Goal: Transaction & Acquisition: Purchase product/service

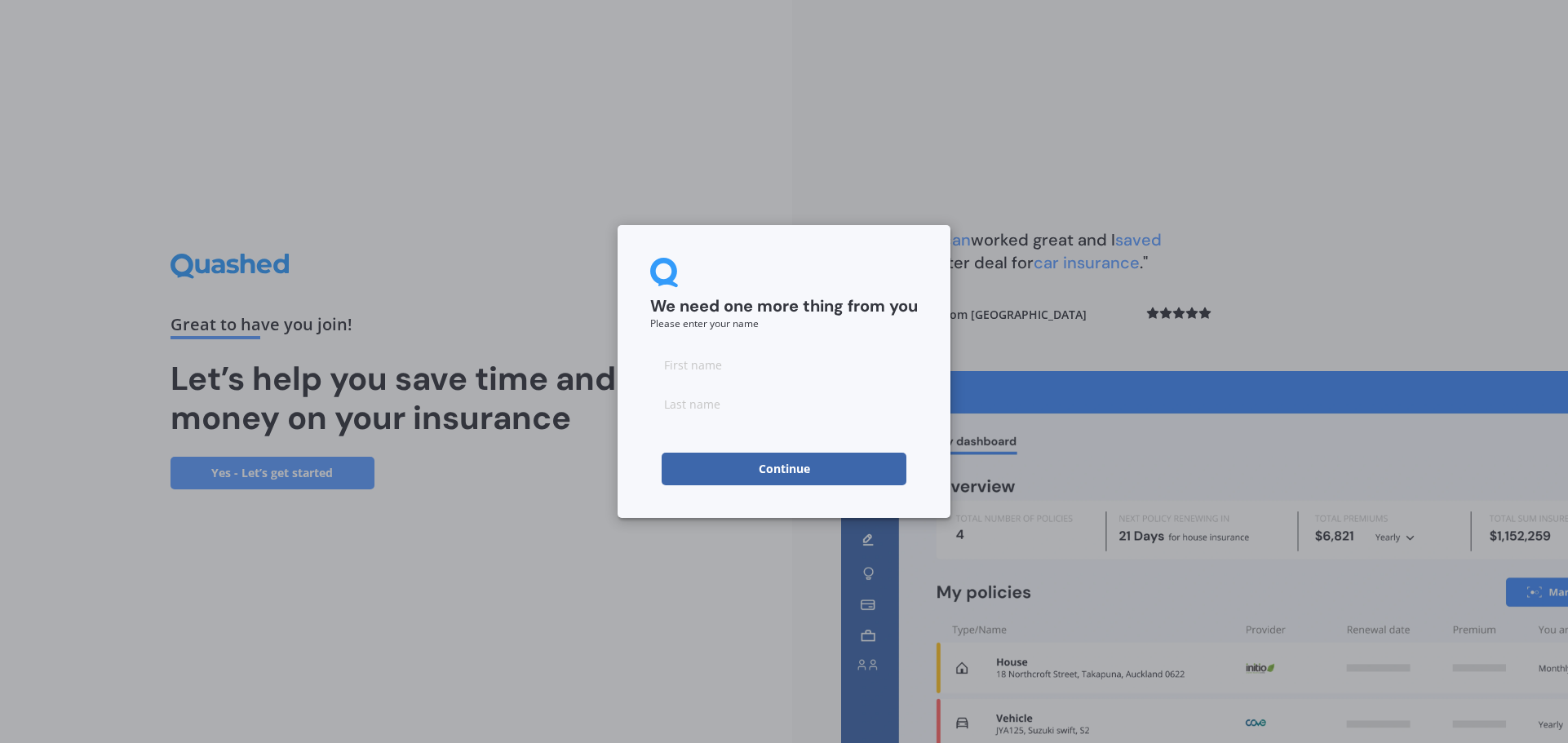
click at [759, 365] on input at bounding box center [784, 364] width 267 height 32
type input "[PERSON_NAME]"
type input "Camp"
click at [633, 458] on div "We need one more thing from you Please enter your name [PERSON_NAME] Continue" at bounding box center [784, 371] width 333 height 293
click at [752, 467] on button "Continue" at bounding box center [784, 468] width 245 height 32
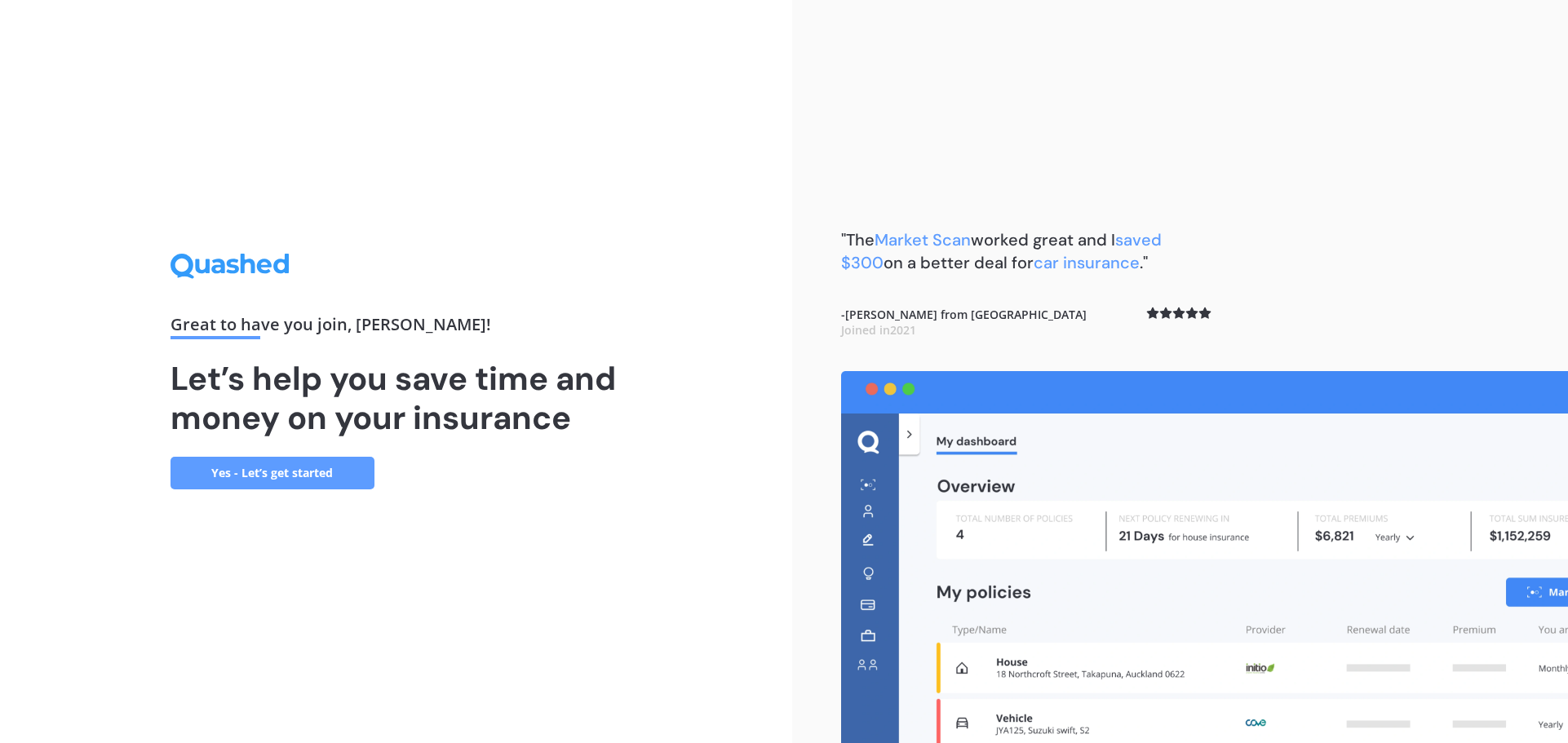
click at [225, 473] on link "Yes - Let’s get started" at bounding box center [272, 472] width 204 height 32
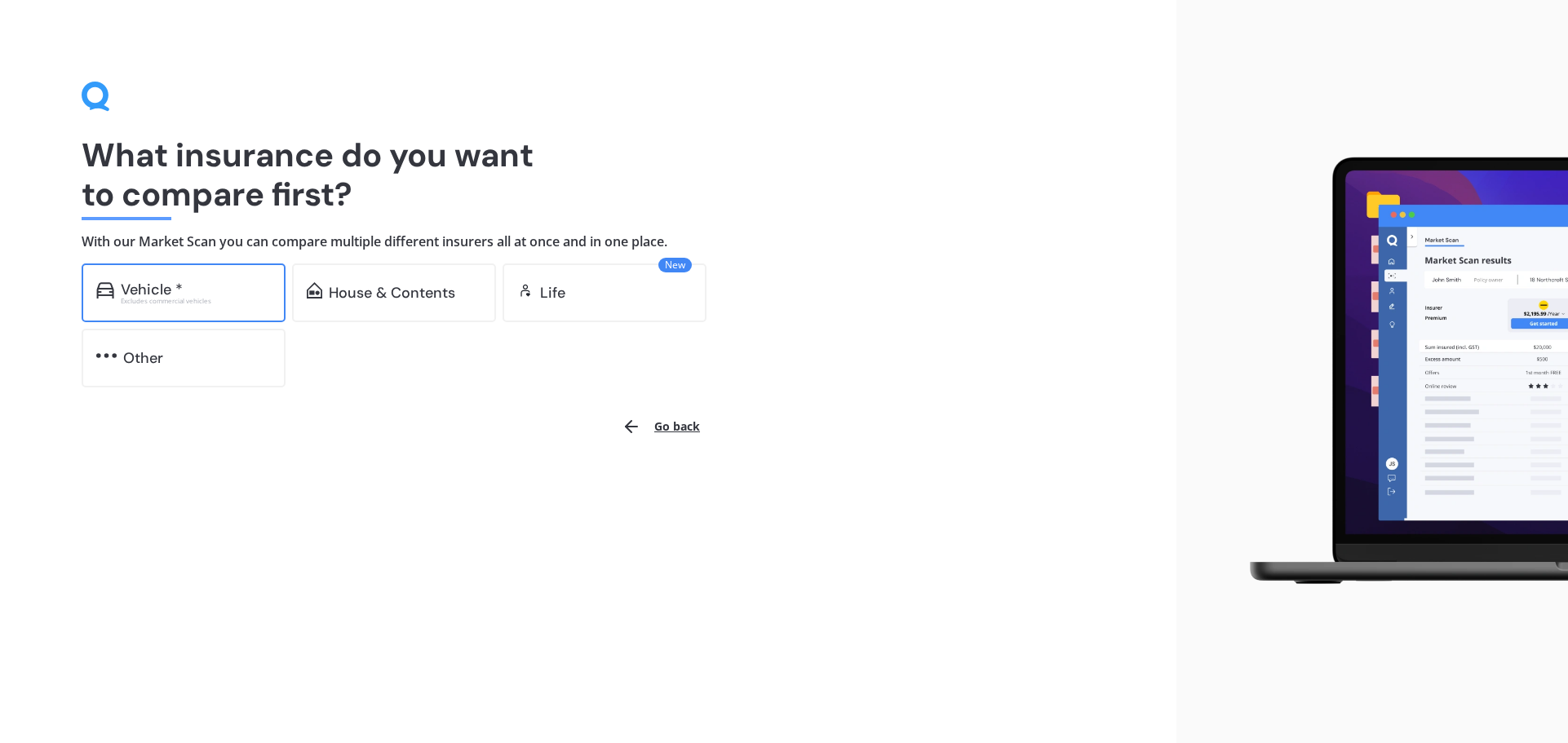
click at [212, 291] on div "Vehicle *" at bounding box center [195, 290] width 150 height 17
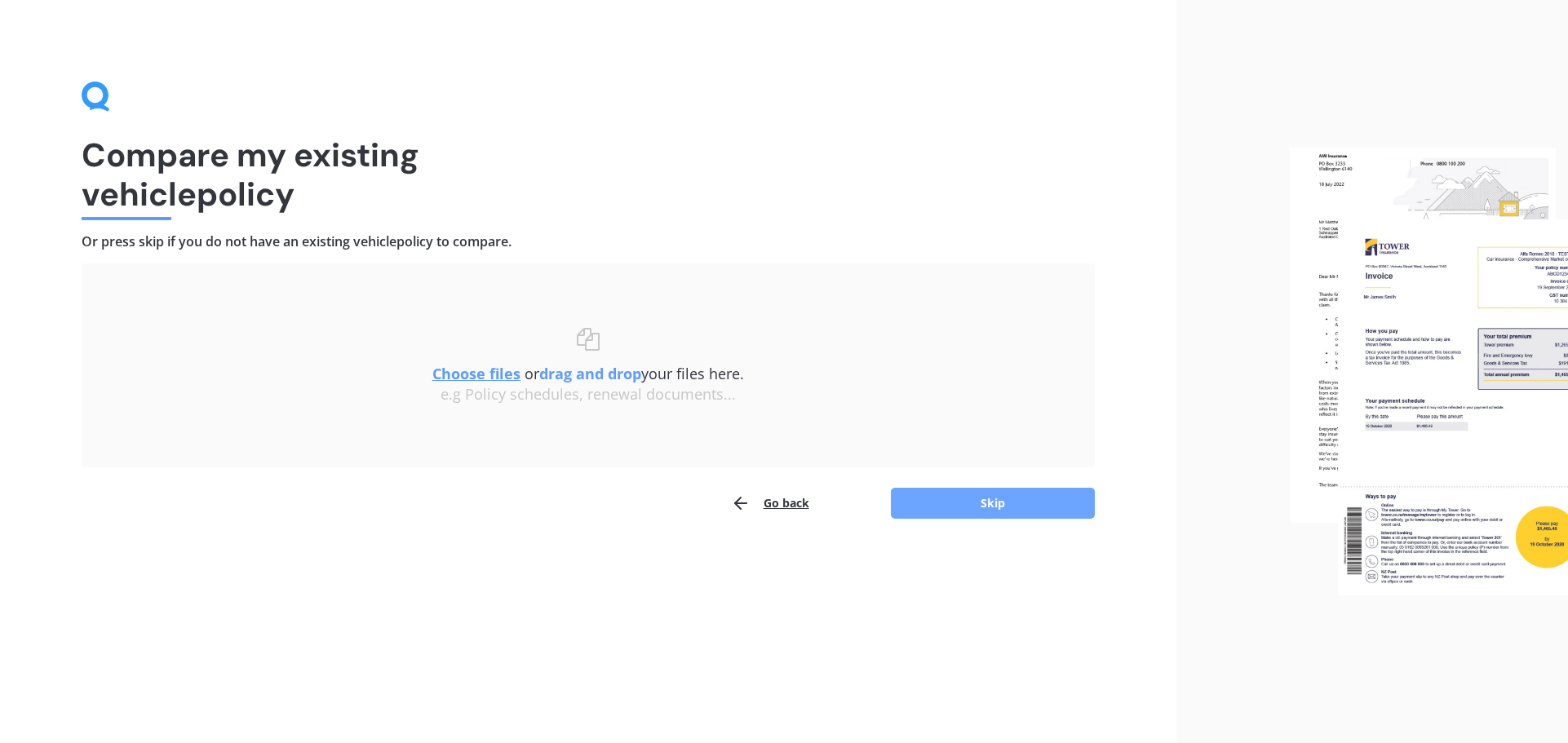
click at [1000, 507] on button "Skip" at bounding box center [993, 503] width 204 height 31
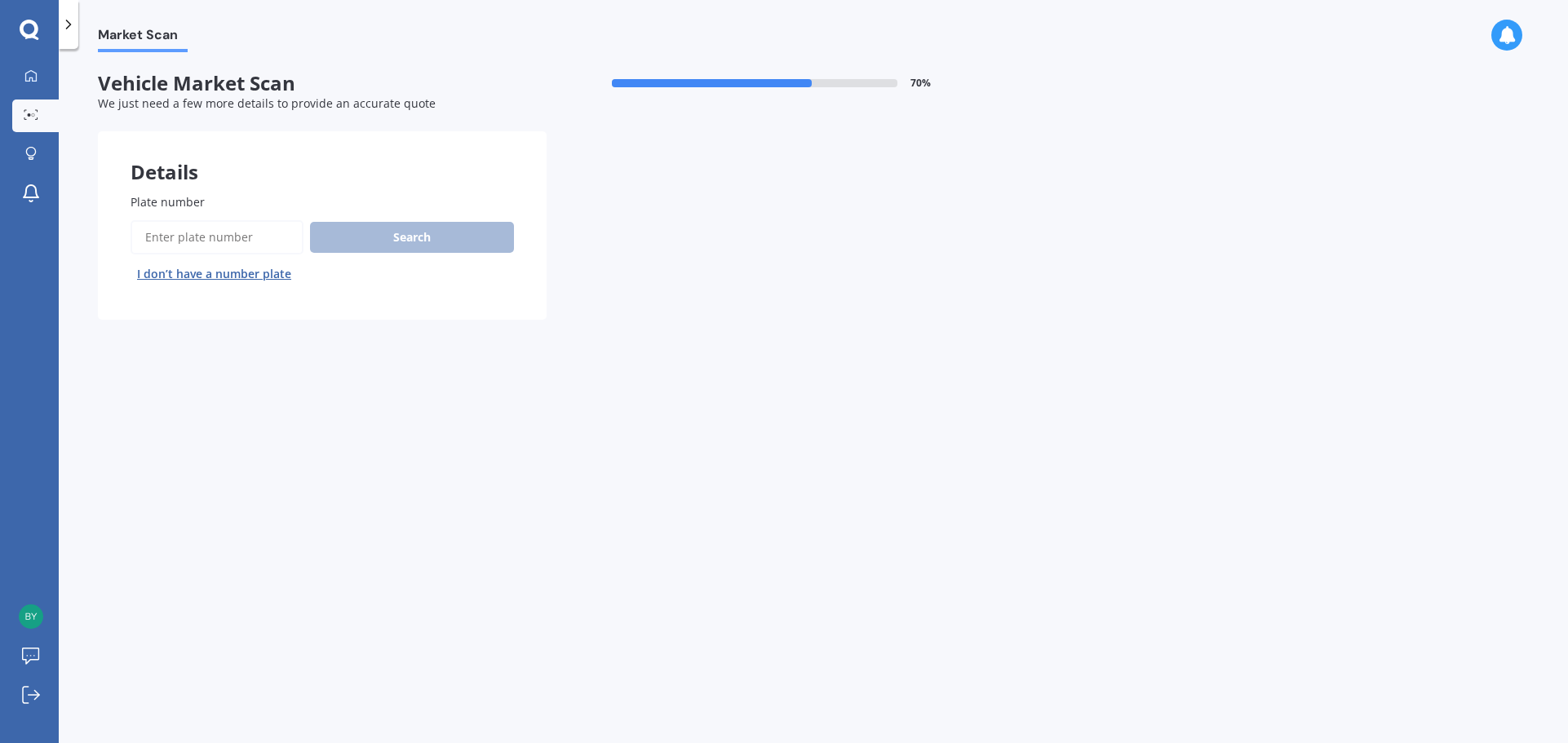
click at [216, 248] on input "Plate number" at bounding box center [217, 237] width 173 height 34
type input "kyw272"
click at [407, 235] on button "Search" at bounding box center [412, 237] width 204 height 31
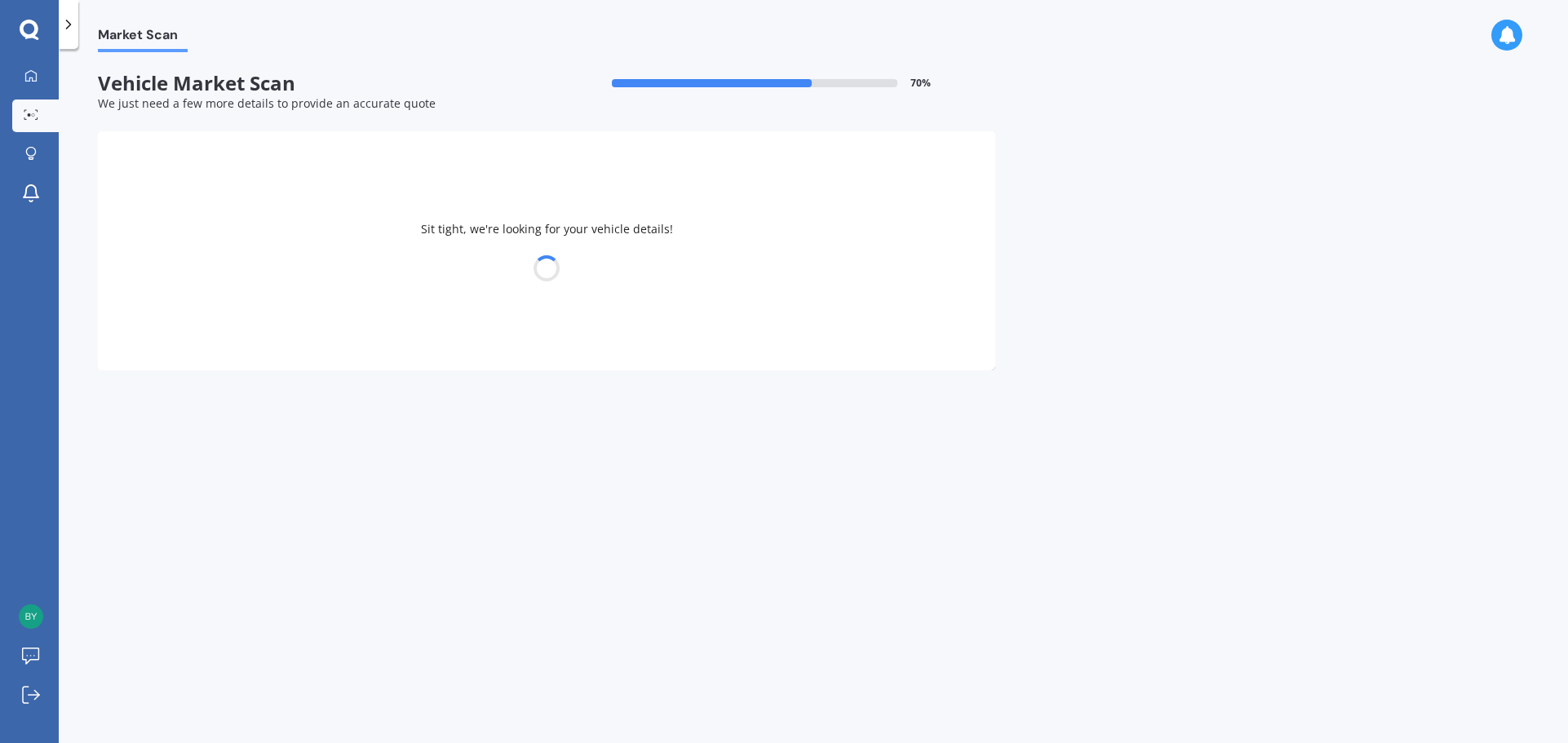
select select "MAZDA"
select select "ATENZA"
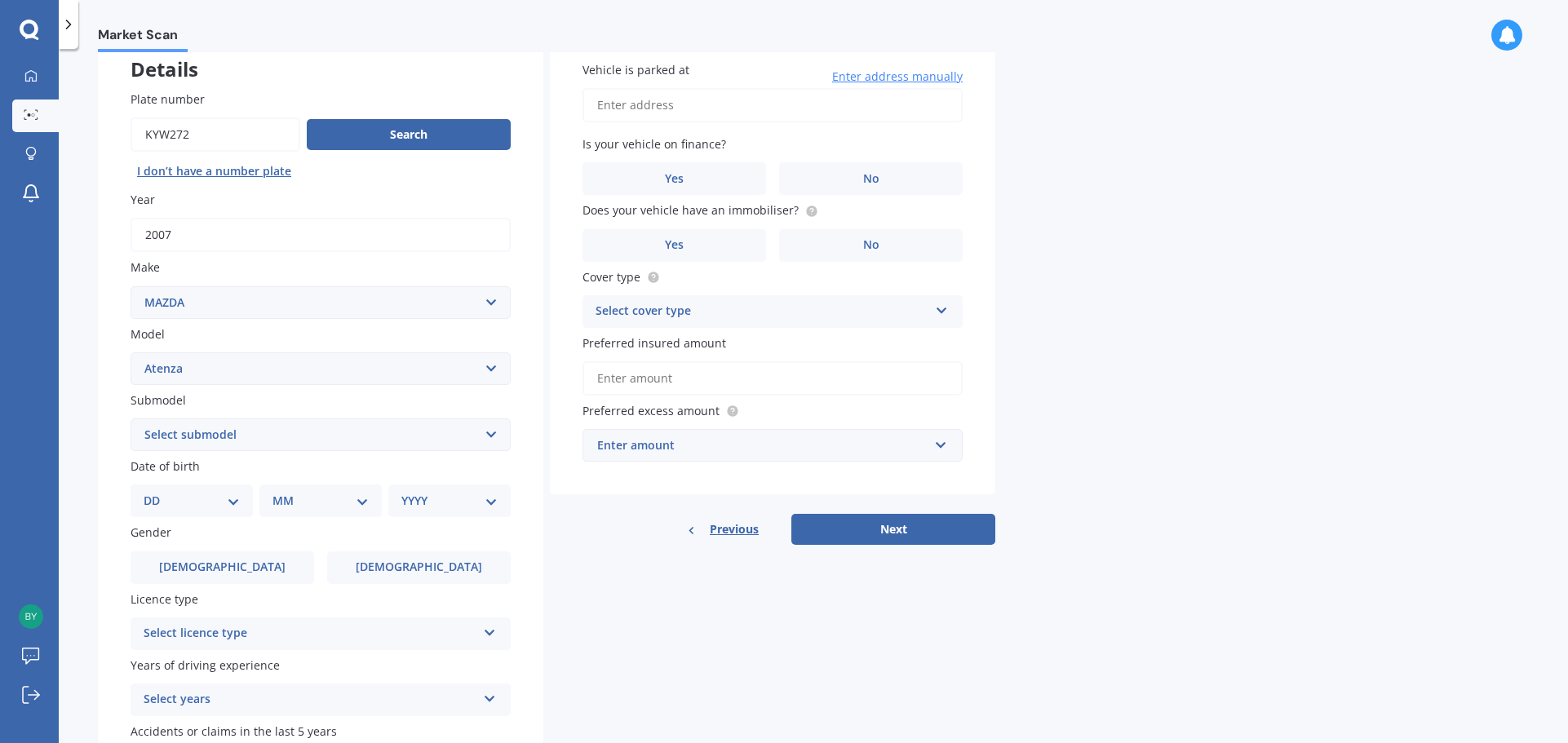
scroll to position [164, 0]
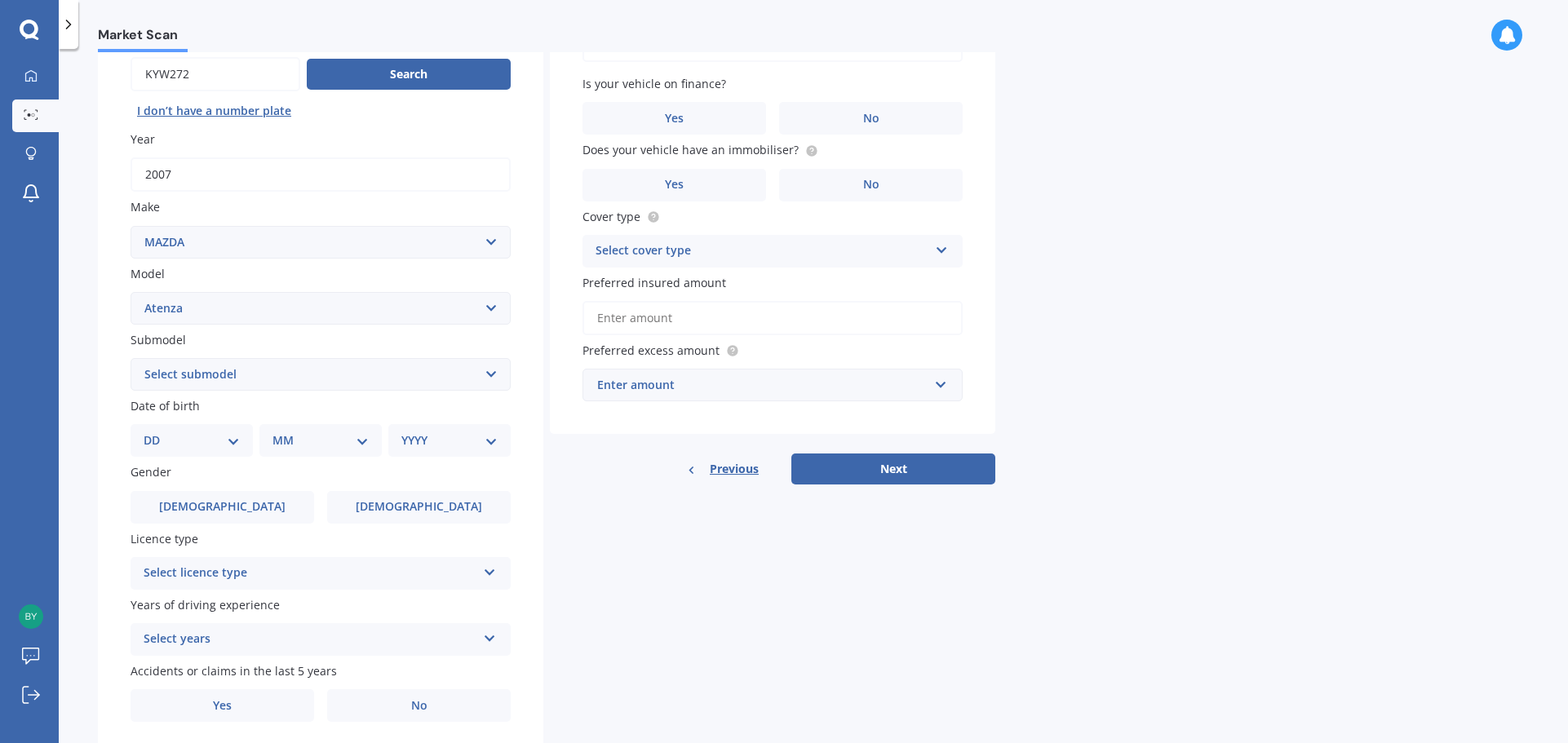
click at [285, 375] on select "Select submodel (All other) Diesel Diesel Turbo Hatchback Sedan Turbo Wagon" at bounding box center [320, 374] width 380 height 32
select select "WAGON"
click at [130, 358] on select "Select submodel (All other) Diesel Diesel Turbo Hatchback Sedan Turbo Wagon" at bounding box center [320, 374] width 380 height 32
click at [218, 441] on select "DD 01 02 03 04 05 06 07 08 09 10 11 12 13 14 15 16 17 18 19 20 21 22 23 24 25 2…" at bounding box center [192, 441] width 96 height 18
select select "22"
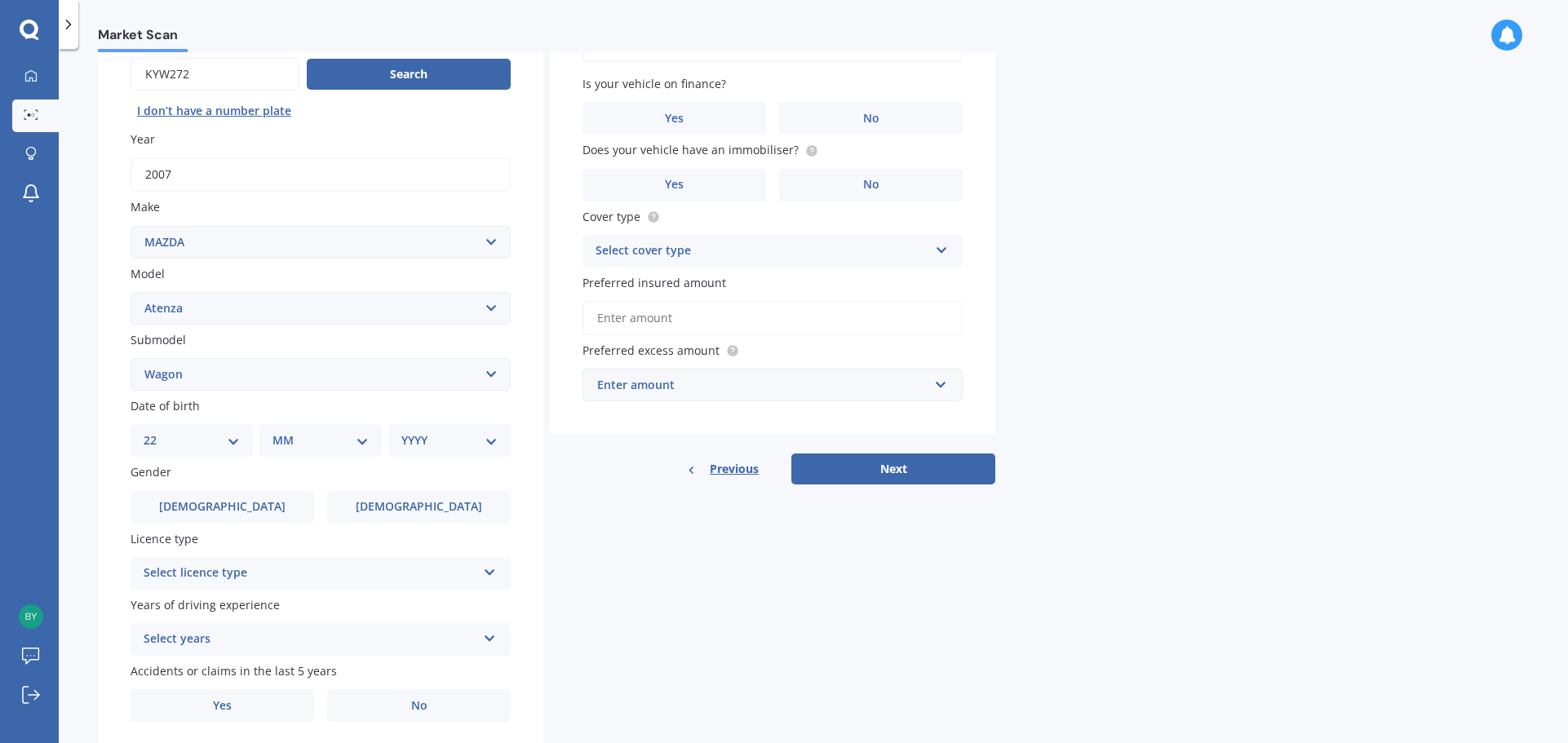
click at [157, 432] on select "DD 01 02 03 04 05 06 07 08 09 10 11 12 13 14 15 16 17 18 19 20 21 22 23 24 25 2…" at bounding box center [192, 441] width 96 height 18
click at [321, 445] on select "MM 01 02 03 04 05 06 07 08 09 10 11 12" at bounding box center [324, 441] width 90 height 18
select select "03"
click at [279, 432] on select "MM 01 02 03 04 05 06 07 08 09 10 11 12" at bounding box center [324, 441] width 90 height 18
click at [432, 447] on select "YYYY 2025 2024 2023 2022 2021 2020 2019 2018 2017 2016 2015 2014 2013 2012 2011…" at bounding box center [446, 441] width 90 height 18
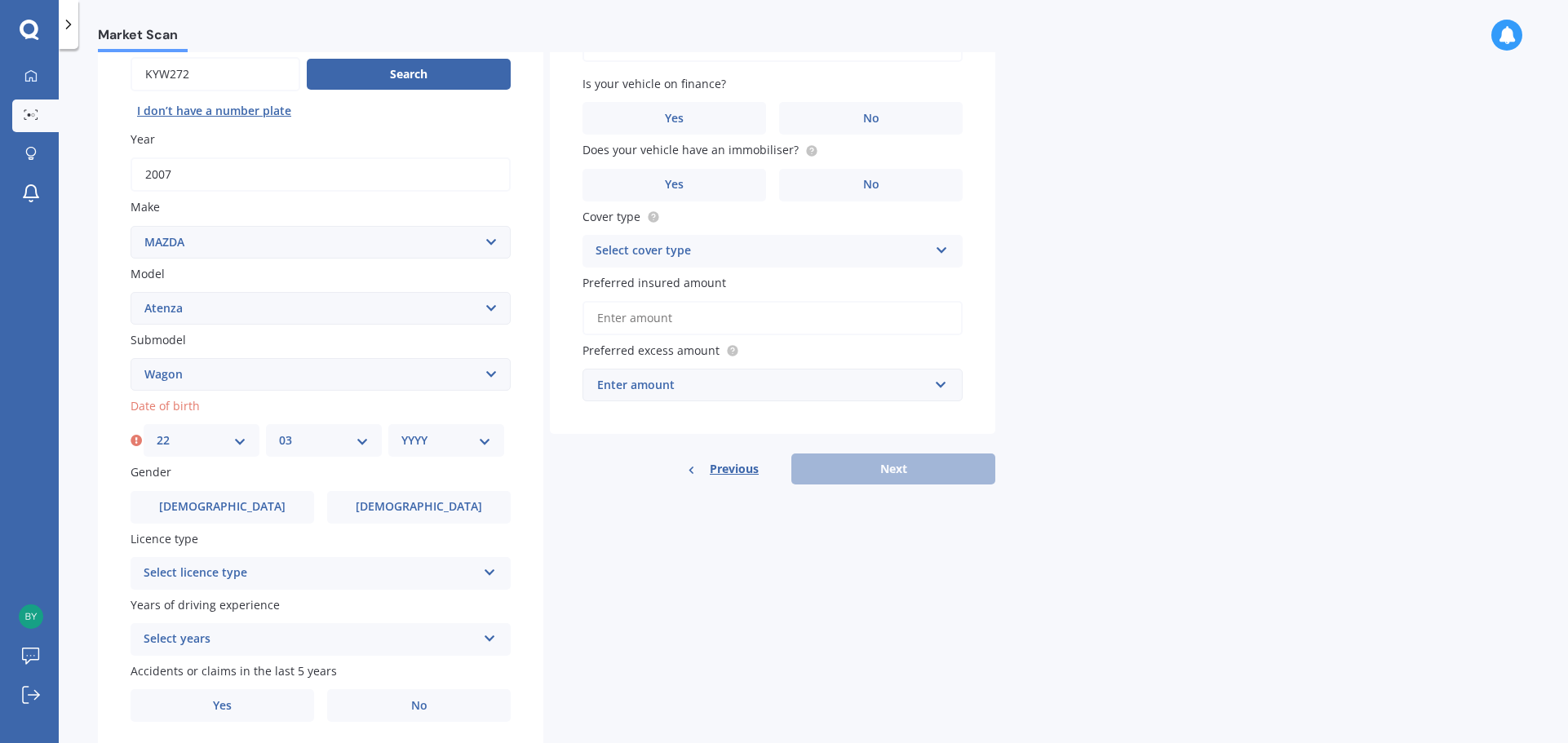
select select "1992"
click at [401, 432] on select "YYYY 2025 2024 2023 2022 2021 2020 2019 2018 2017 2016 2015 2014 2013 2012 2011…" at bounding box center [446, 441] width 90 height 18
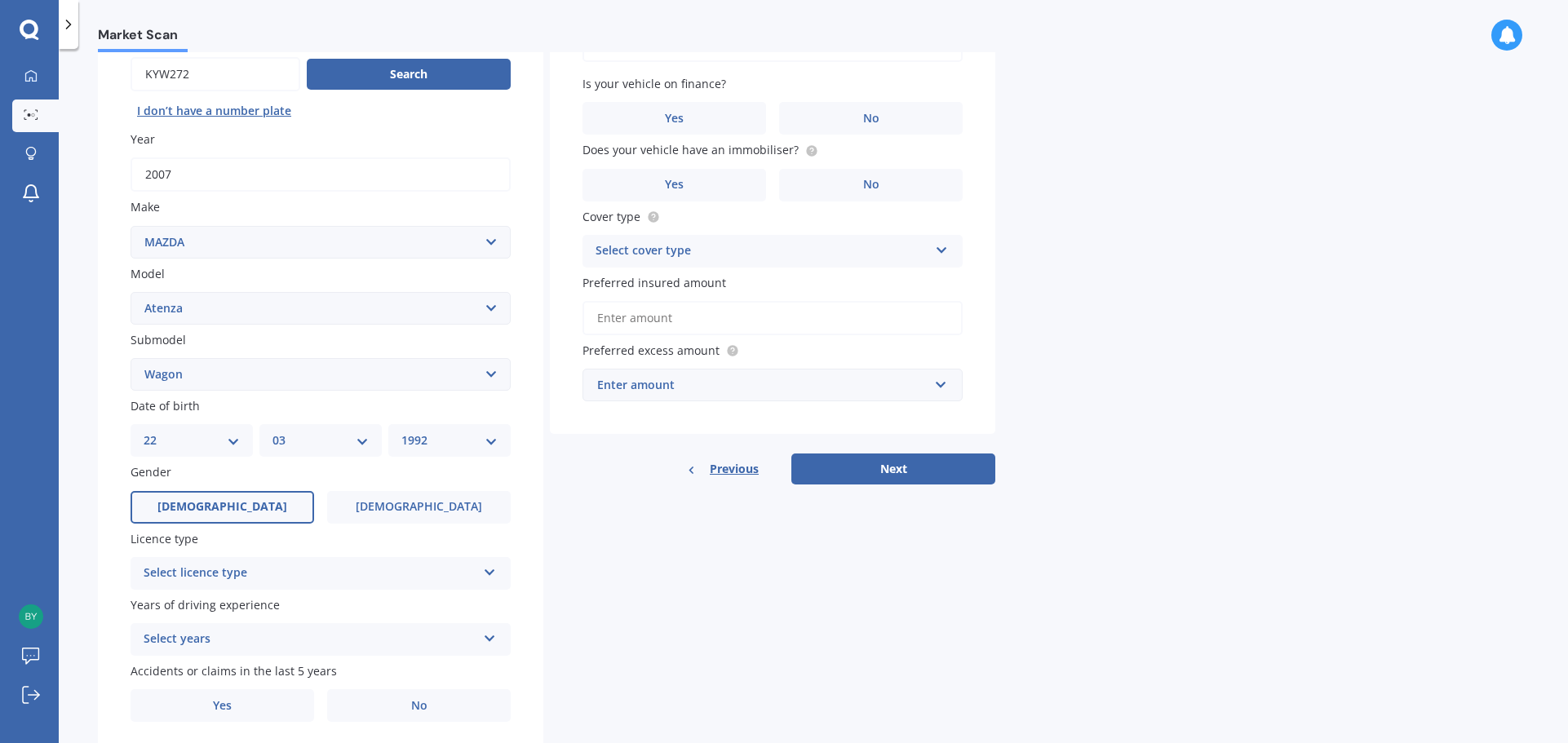
click at [241, 508] on label "[DEMOGRAPHIC_DATA]" at bounding box center [222, 507] width 183 height 32
click at [0, 0] on input "[DEMOGRAPHIC_DATA]" at bounding box center [0, 0] width 0 height 0
click at [240, 572] on div "Select licence type" at bounding box center [310, 574] width 333 height 20
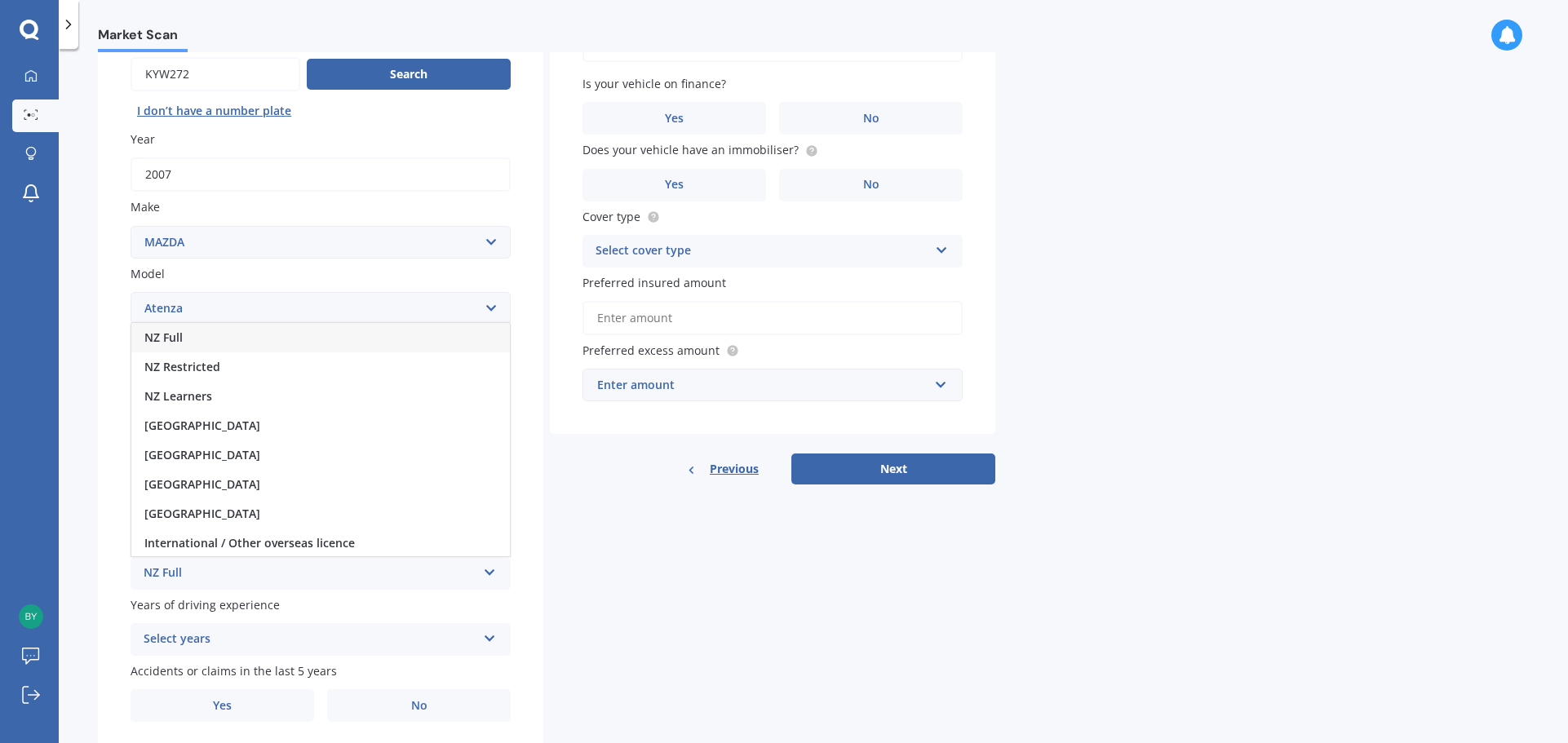
click at [187, 331] on div "NZ Full" at bounding box center [320, 337] width 379 height 29
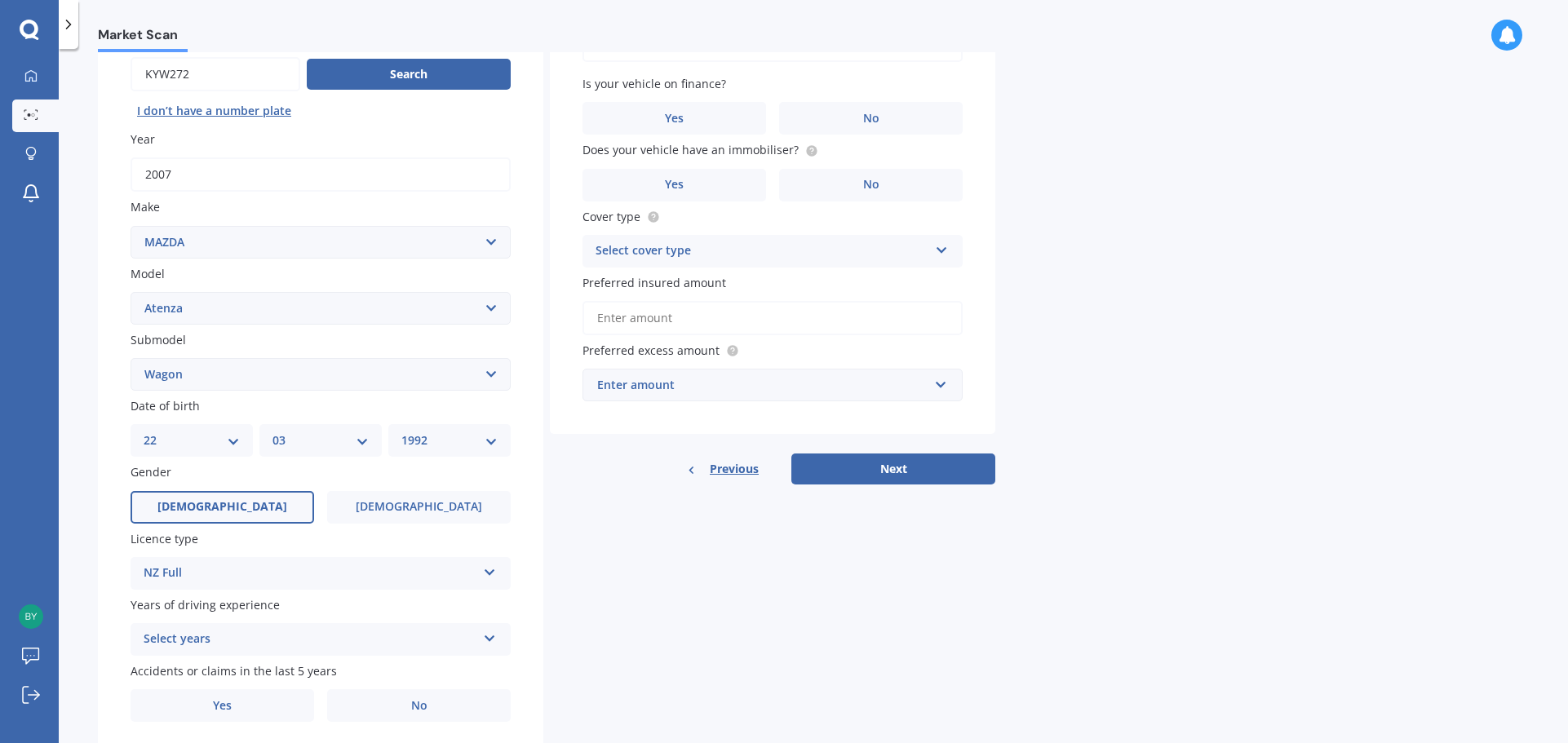
click at [235, 625] on div "Select years 5 or more years 4 years 3 years 2 years 1 year" at bounding box center [320, 639] width 380 height 32
click at [193, 489] on span "5 or more years" at bounding box center [188, 490] width 88 height 16
click at [415, 712] on span "No" at bounding box center [419, 706] width 17 height 14
click at [0, 0] on input "No" at bounding box center [0, 0] width 0 height 0
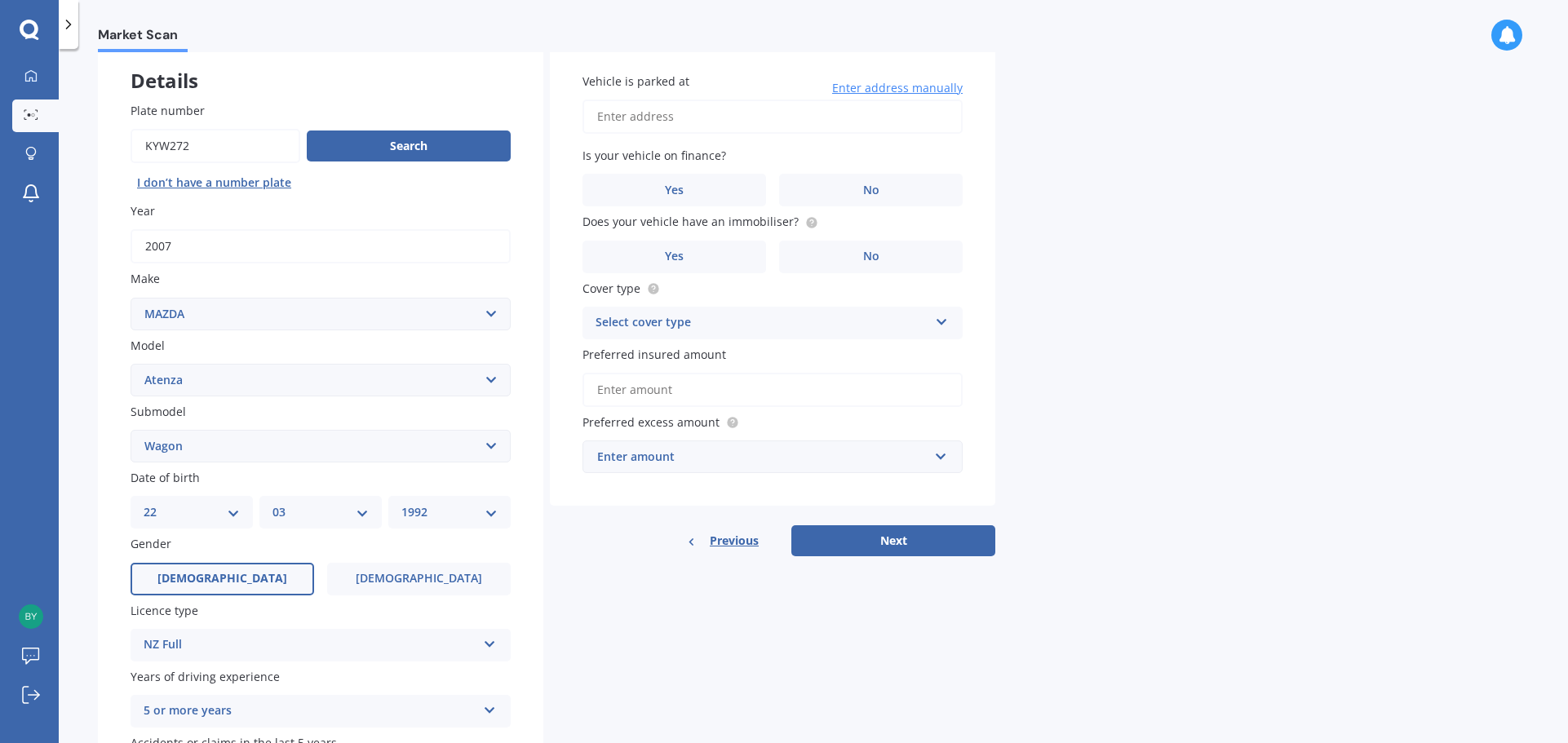
scroll to position [54, 0]
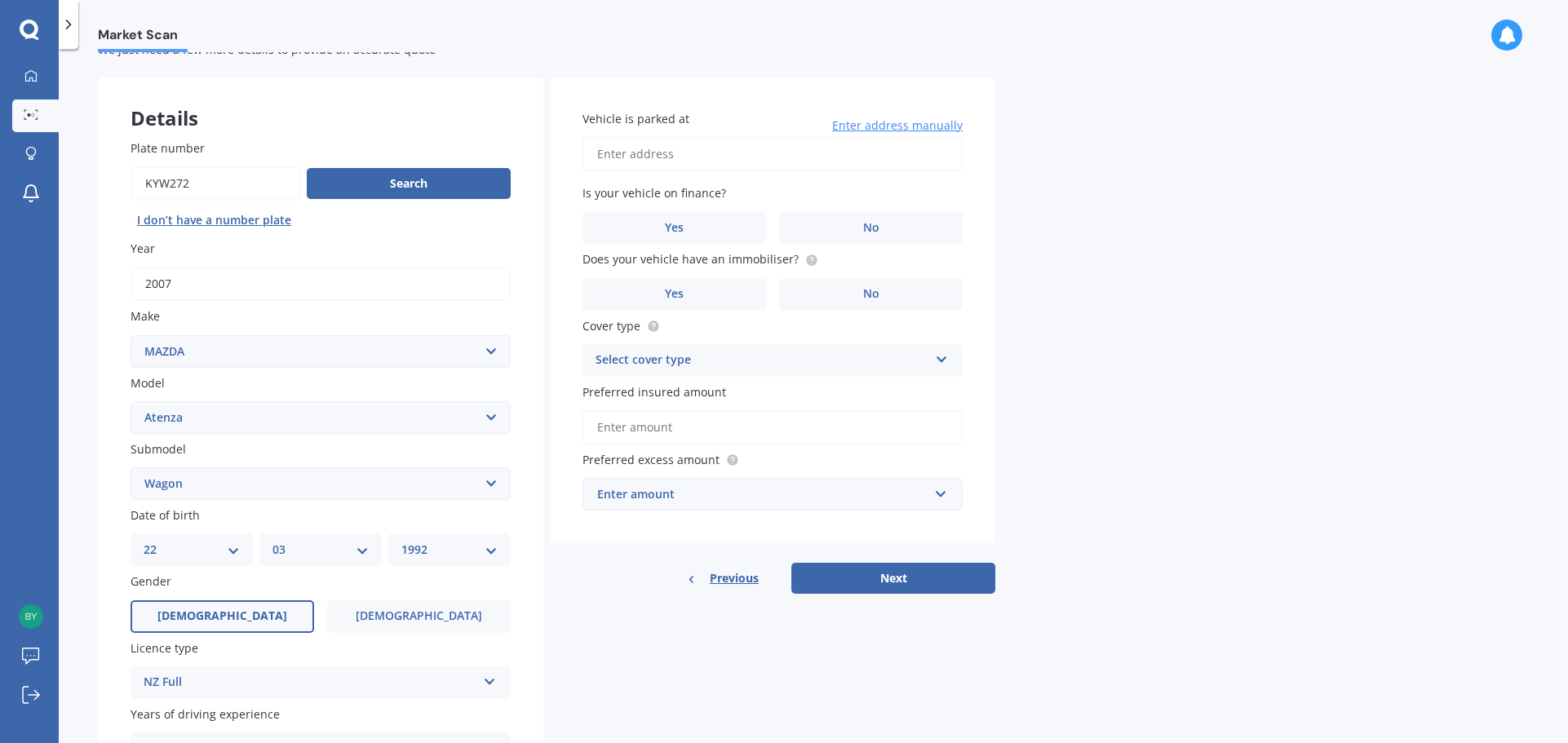
click at [654, 155] on input "Vehicle is parked at" at bounding box center [773, 154] width 380 height 34
type input "[STREET_ADDRESS][PERSON_NAME]"
click at [827, 227] on label "No" at bounding box center [870, 227] width 183 height 32
click at [0, 0] on input "No" at bounding box center [0, 0] width 0 height 0
click at [718, 291] on label "Yes" at bounding box center [674, 294] width 183 height 32
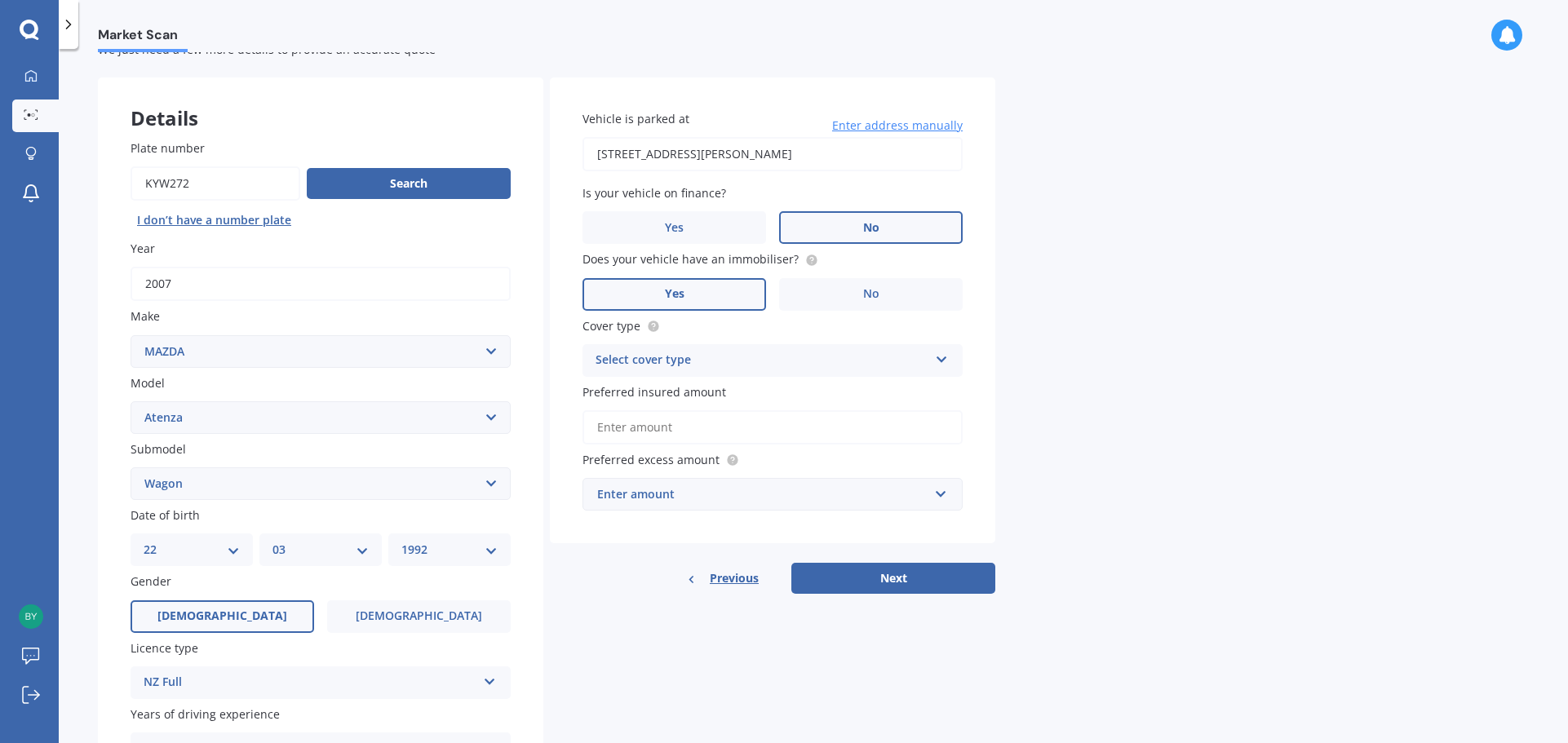
click at [0, 0] on input "Yes" at bounding box center [0, 0] width 0 height 0
click at [766, 369] on div "Select cover type" at bounding box center [761, 361] width 333 height 20
click at [726, 415] on span "Third Party, Fire & Theft" at bounding box center [662, 421] width 134 height 16
click at [631, 420] on input "Preferred insured amount" at bounding box center [773, 427] width 380 height 34
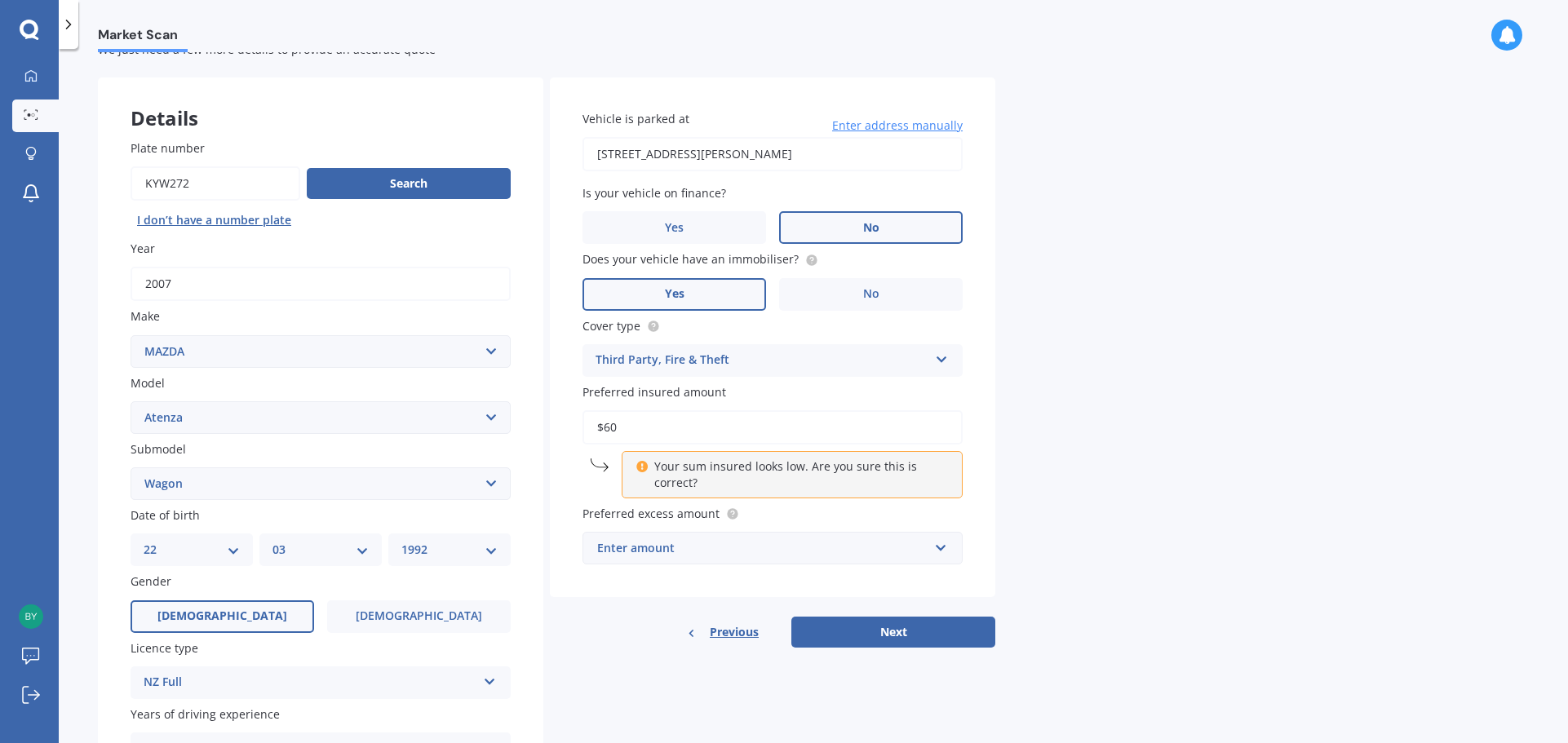
type input "$6"
type input "$5"
type input "$1"
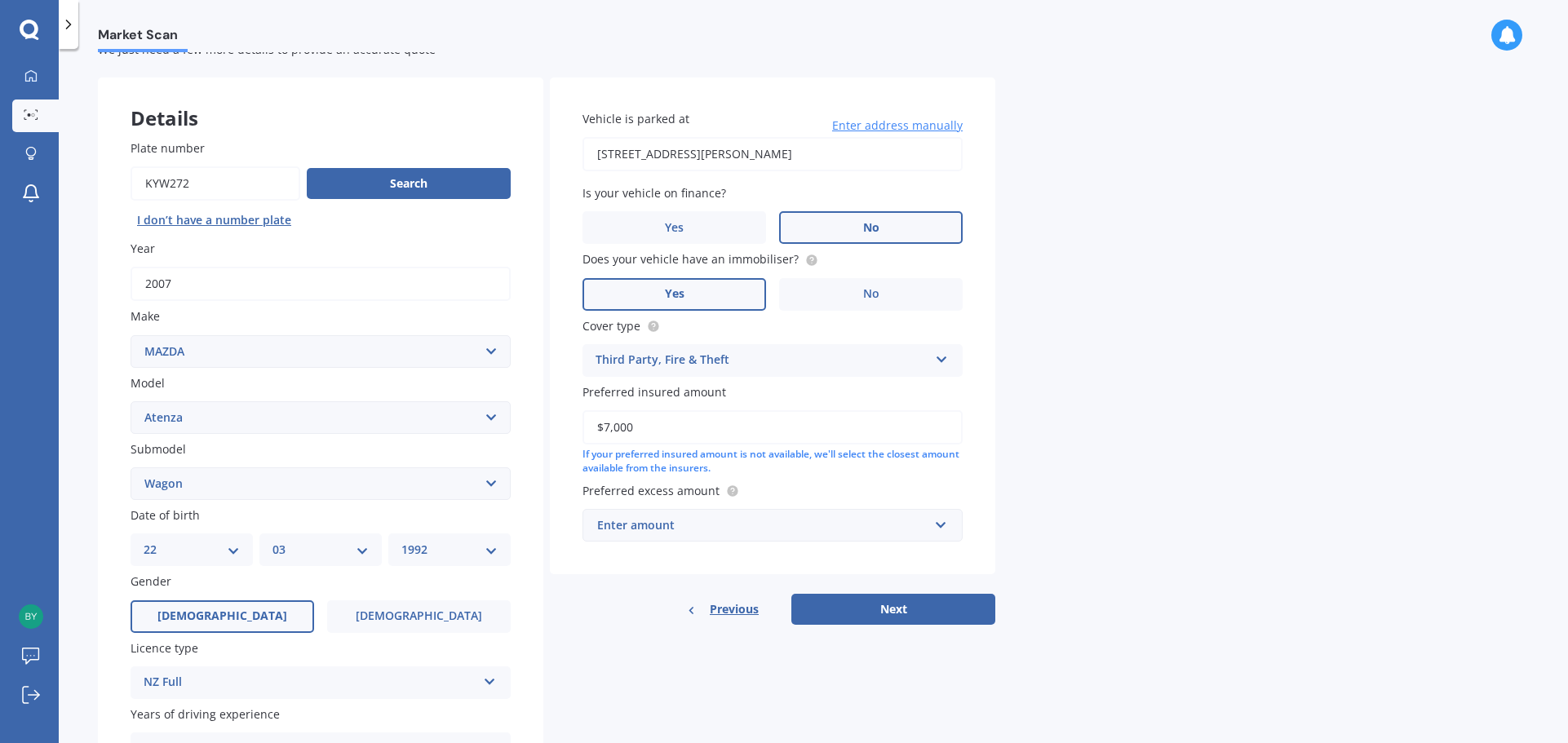
drag, startPoint x: 530, startPoint y: 396, endPoint x: 484, endPoint y: 390, distance: 46.4
click at [484, 390] on div "Details Plate number Search I don’t have a number plate Year [DATE] Make Select…" at bounding box center [546, 471] width 897 height 787
type input "$6,500"
click at [883, 602] on button "Next" at bounding box center [893, 609] width 204 height 31
click at [804, 516] on div "Enter amount" at bounding box center [765, 525] width 325 height 18
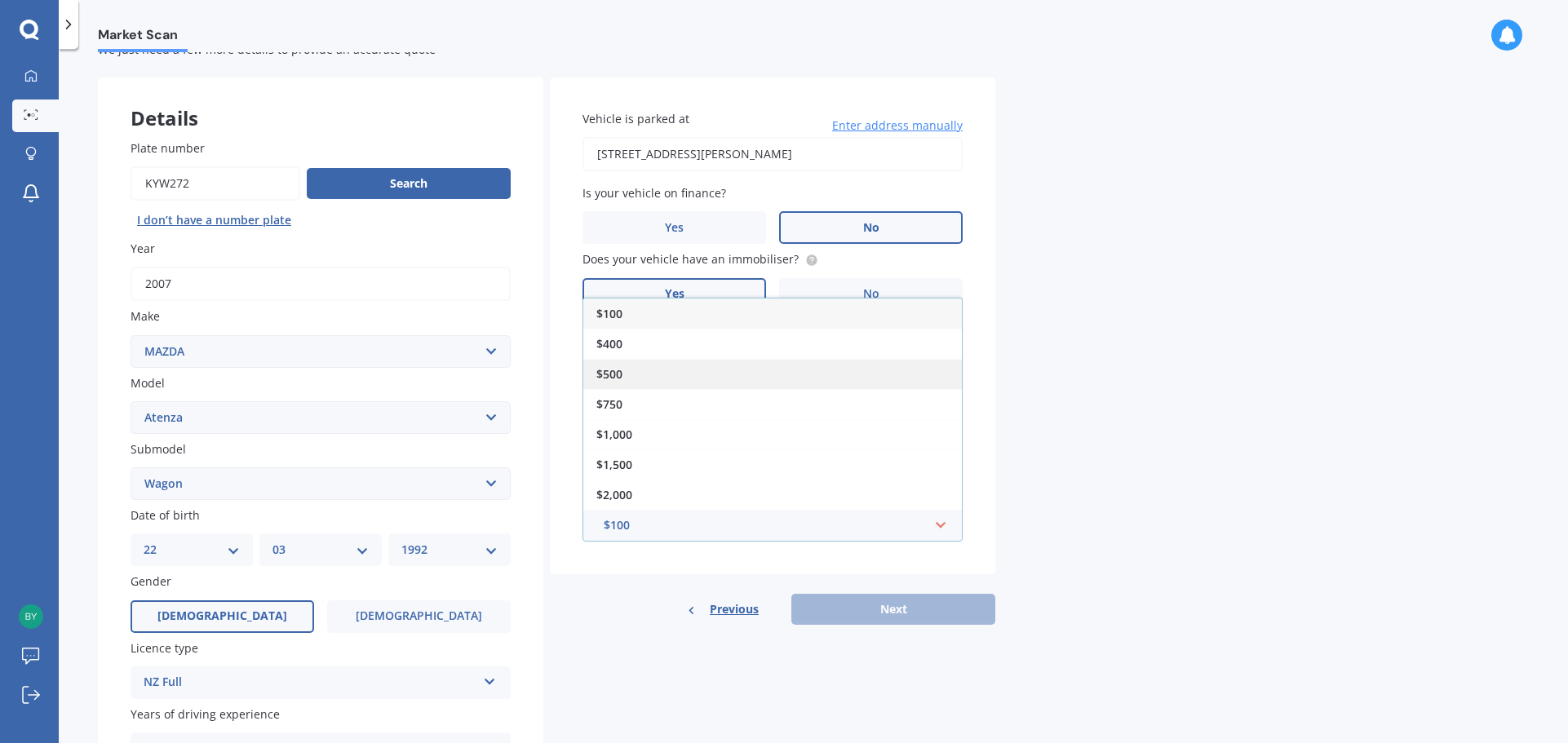
click at [644, 364] on div "$500" at bounding box center [773, 374] width 379 height 30
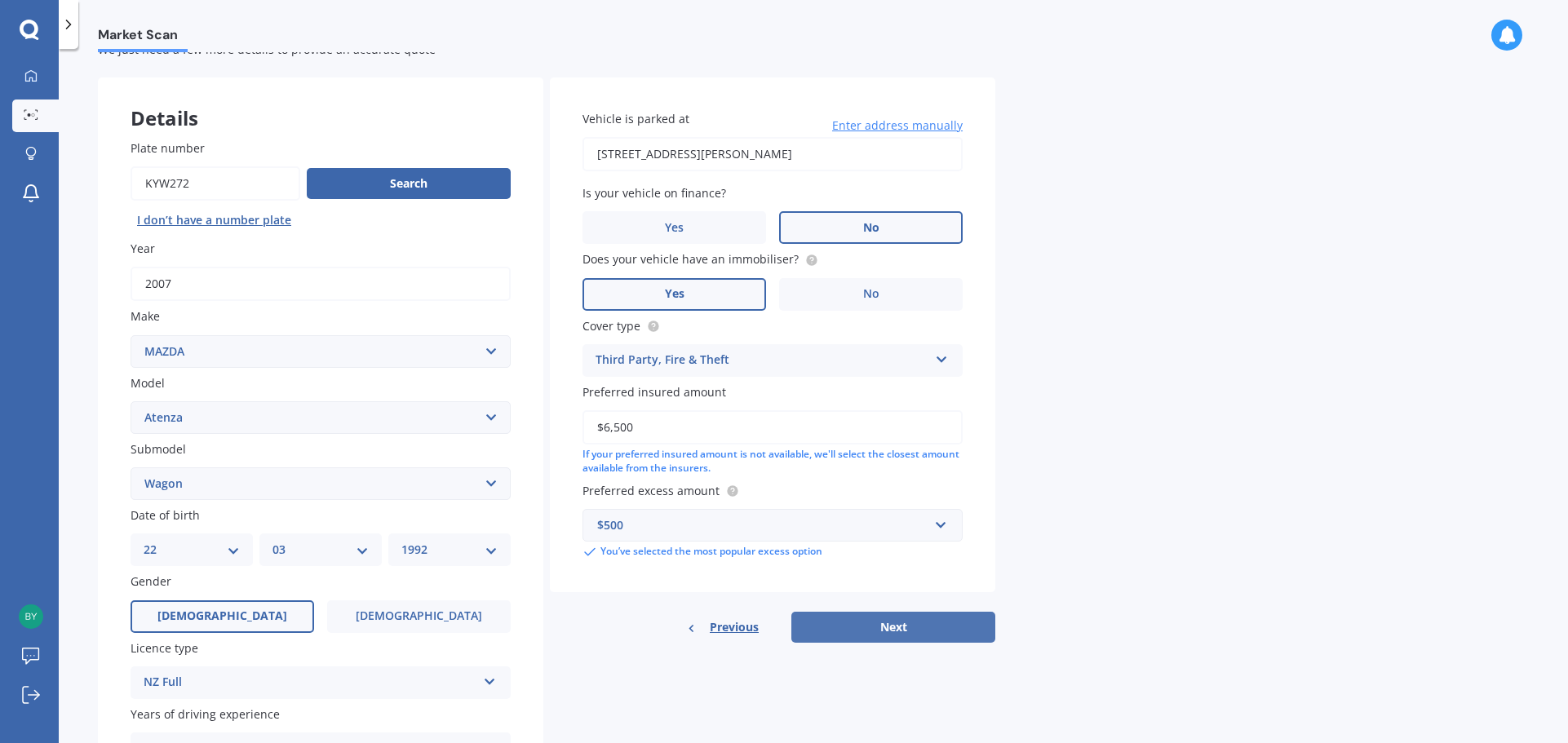
click at [872, 633] on button "Next" at bounding box center [893, 627] width 204 height 31
select select "22"
select select "03"
select select "1992"
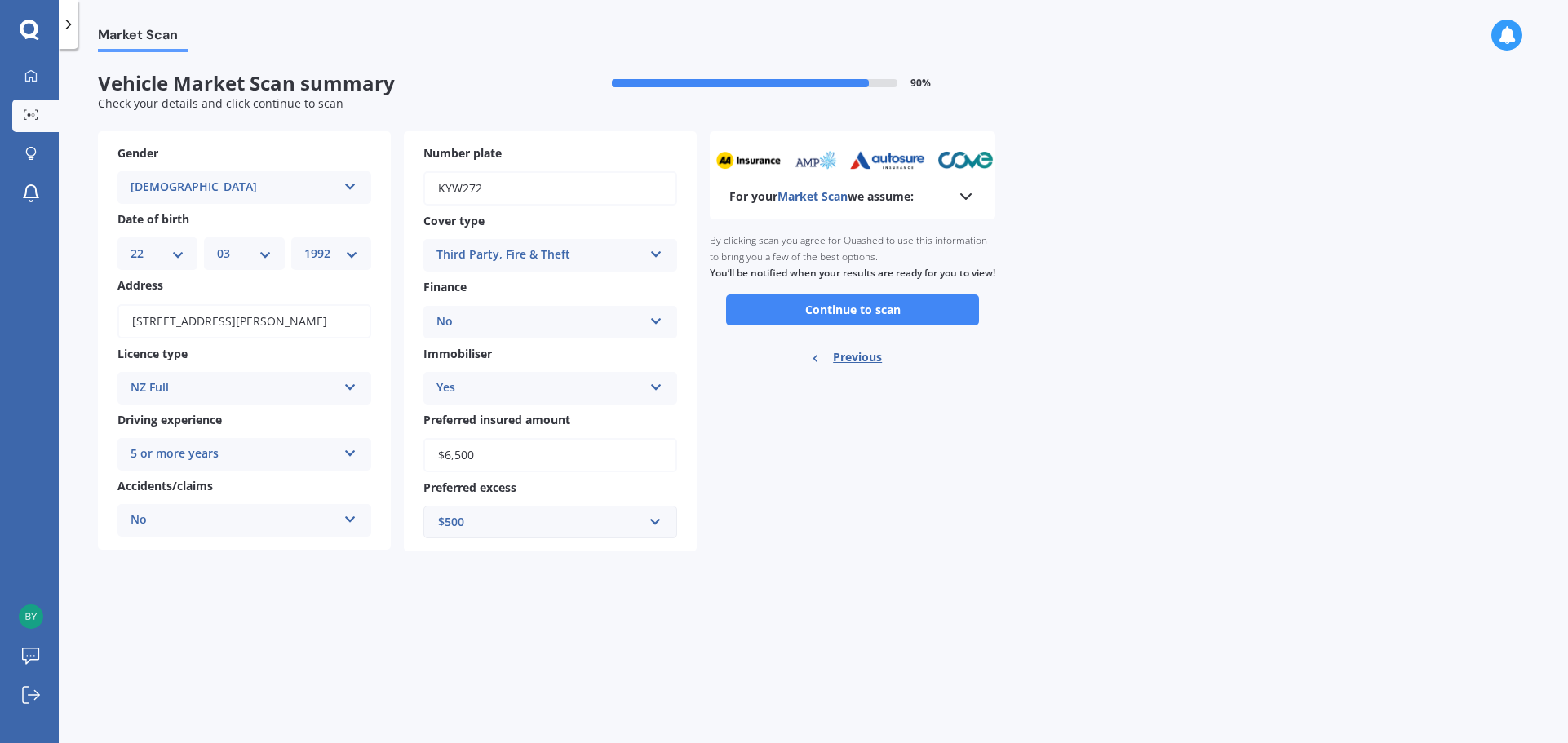
scroll to position [0, 0]
click at [838, 325] on button "Continue to scan" at bounding box center [852, 310] width 253 height 31
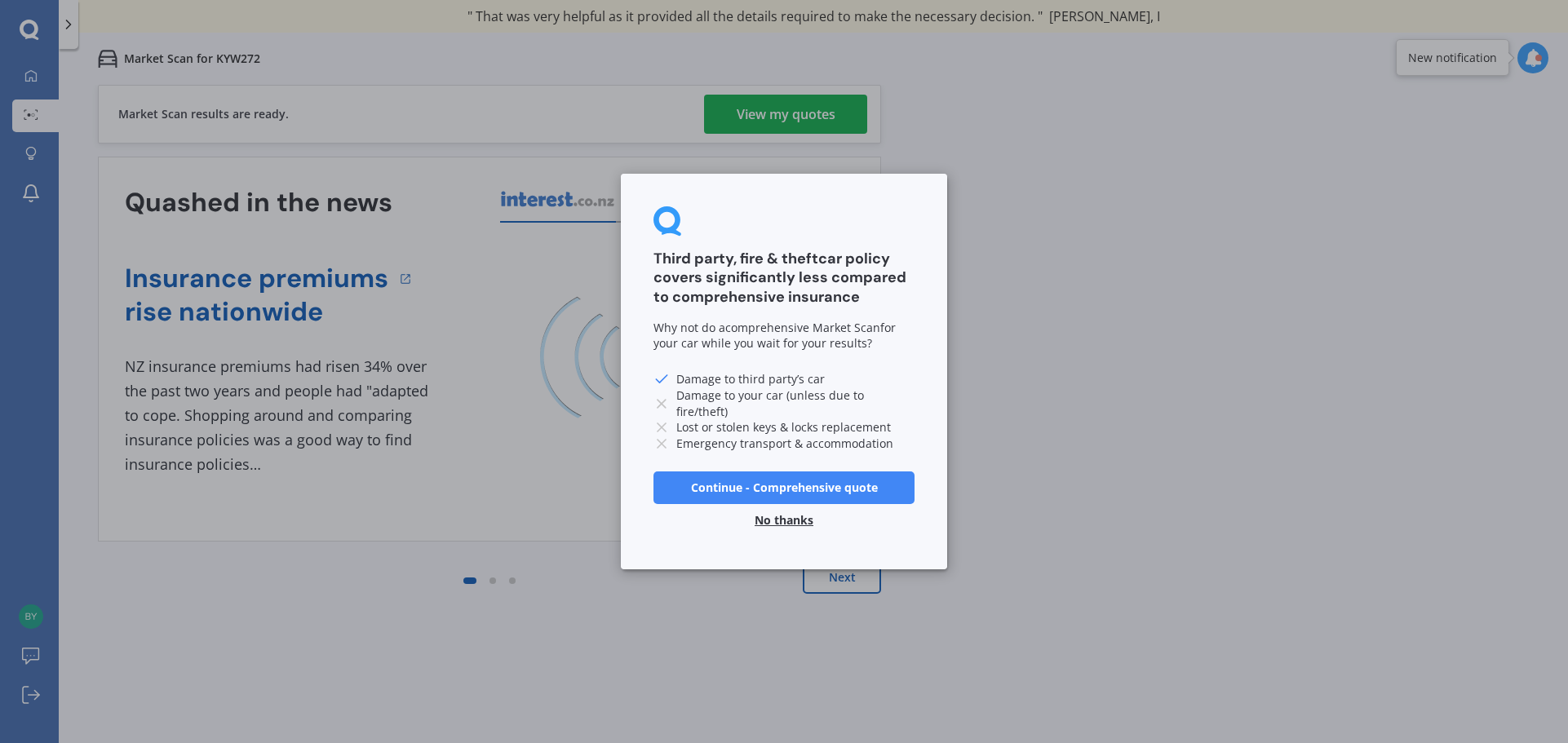
click at [769, 522] on button "No thanks" at bounding box center [784, 520] width 78 height 32
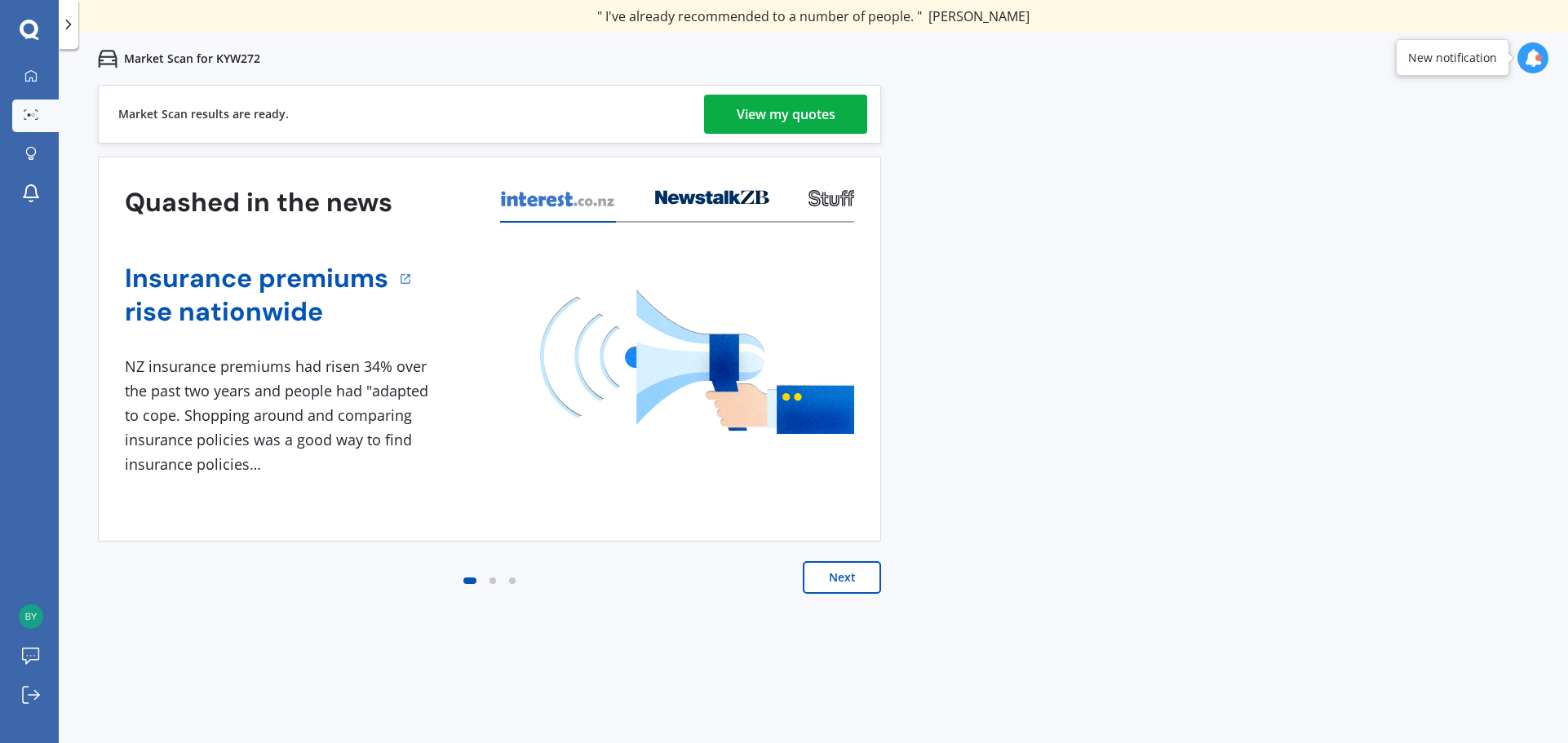
click at [759, 111] on div "View my quotes" at bounding box center [785, 114] width 99 height 39
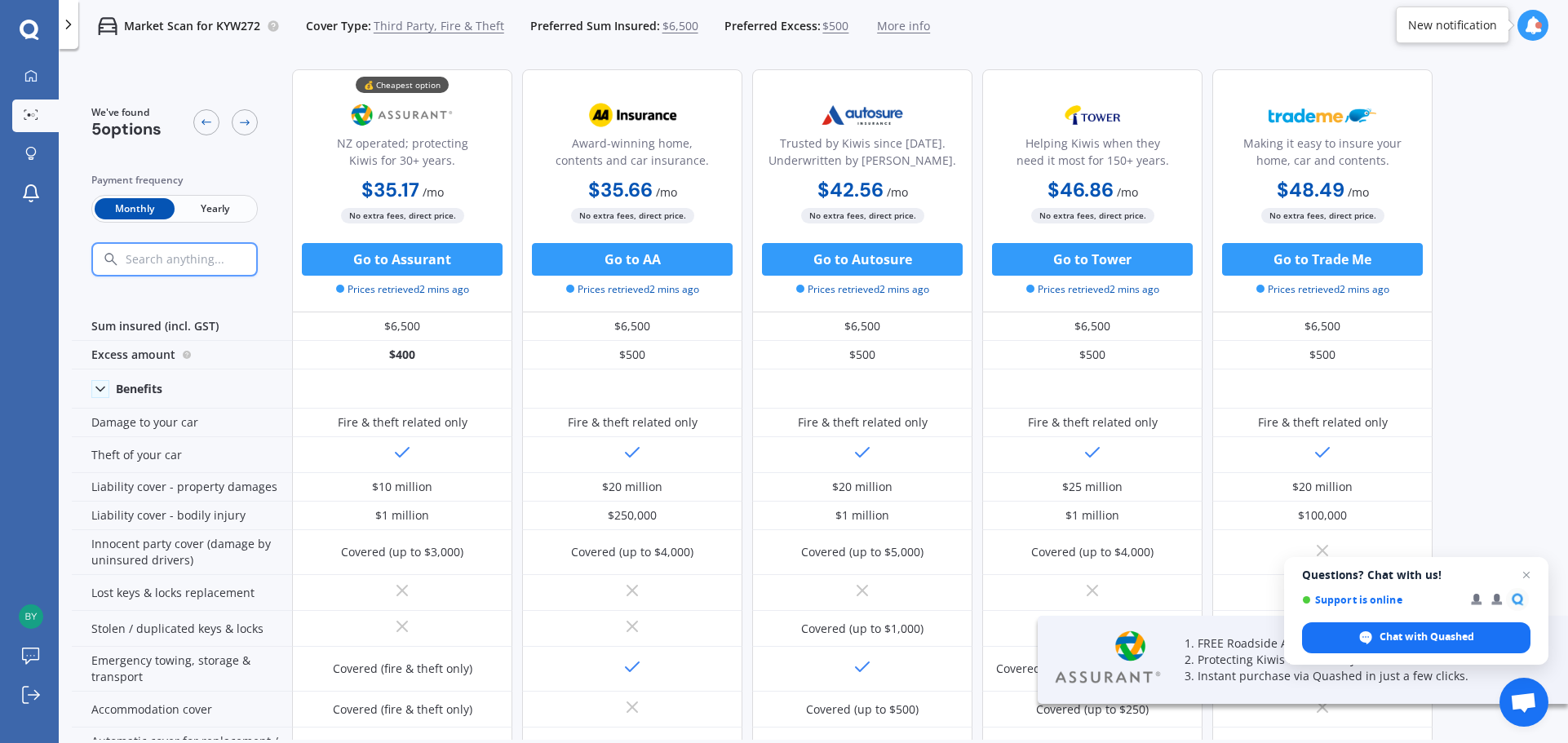
click at [227, 208] on span "Yearly" at bounding box center [214, 209] width 80 height 22
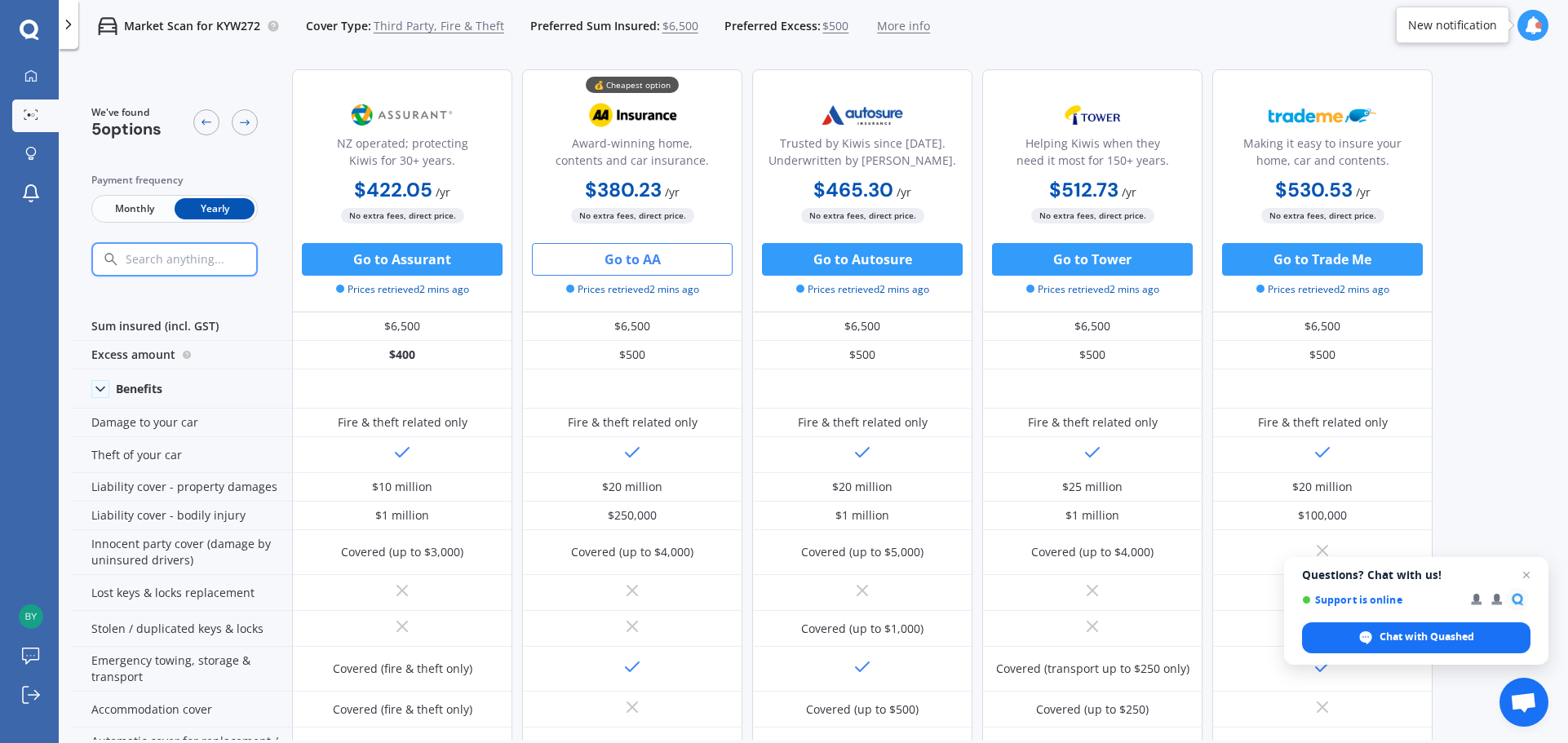
click at [650, 262] on button "Go to AA" at bounding box center [633, 259] width 201 height 32
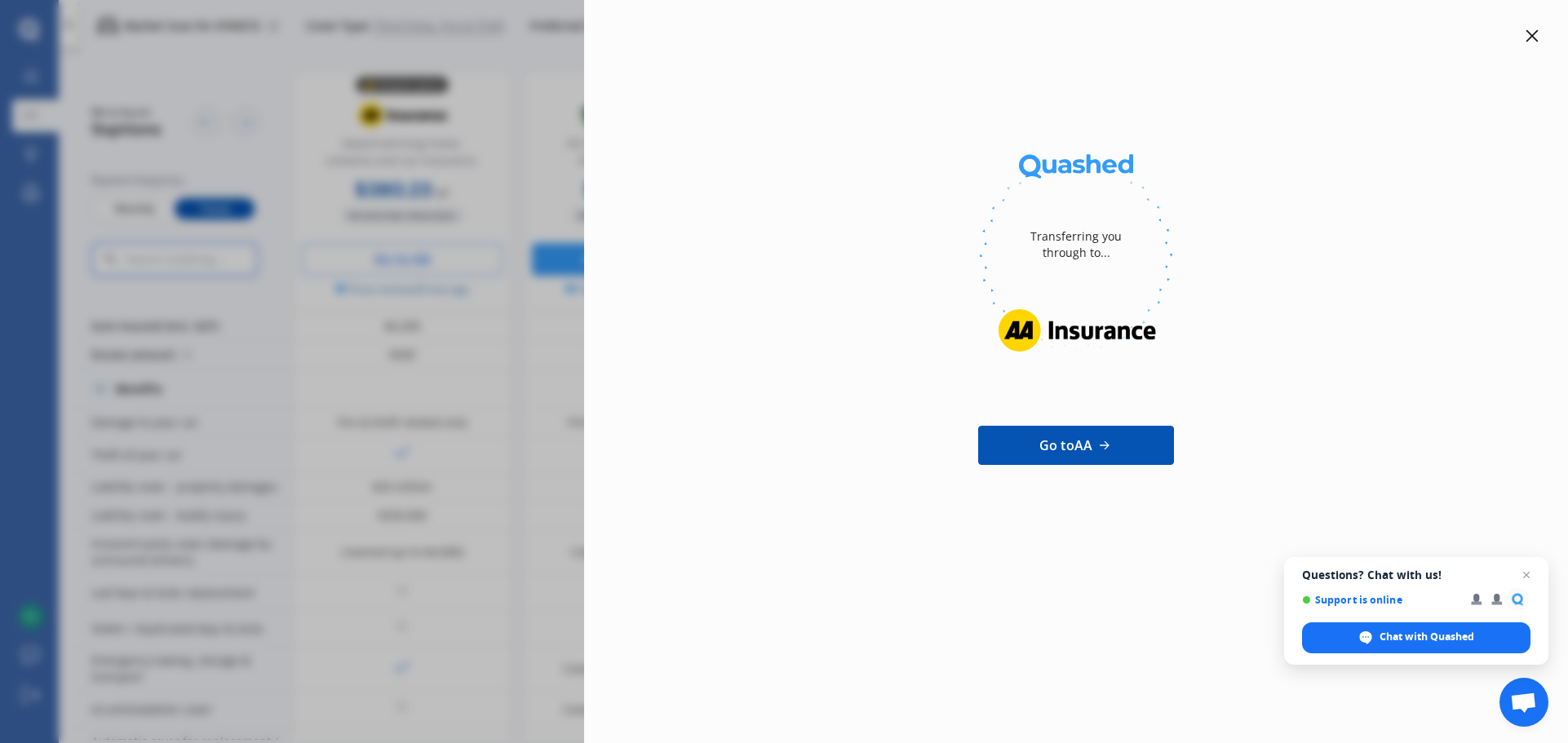
click at [1526, 41] on icon at bounding box center [1532, 36] width 12 height 12
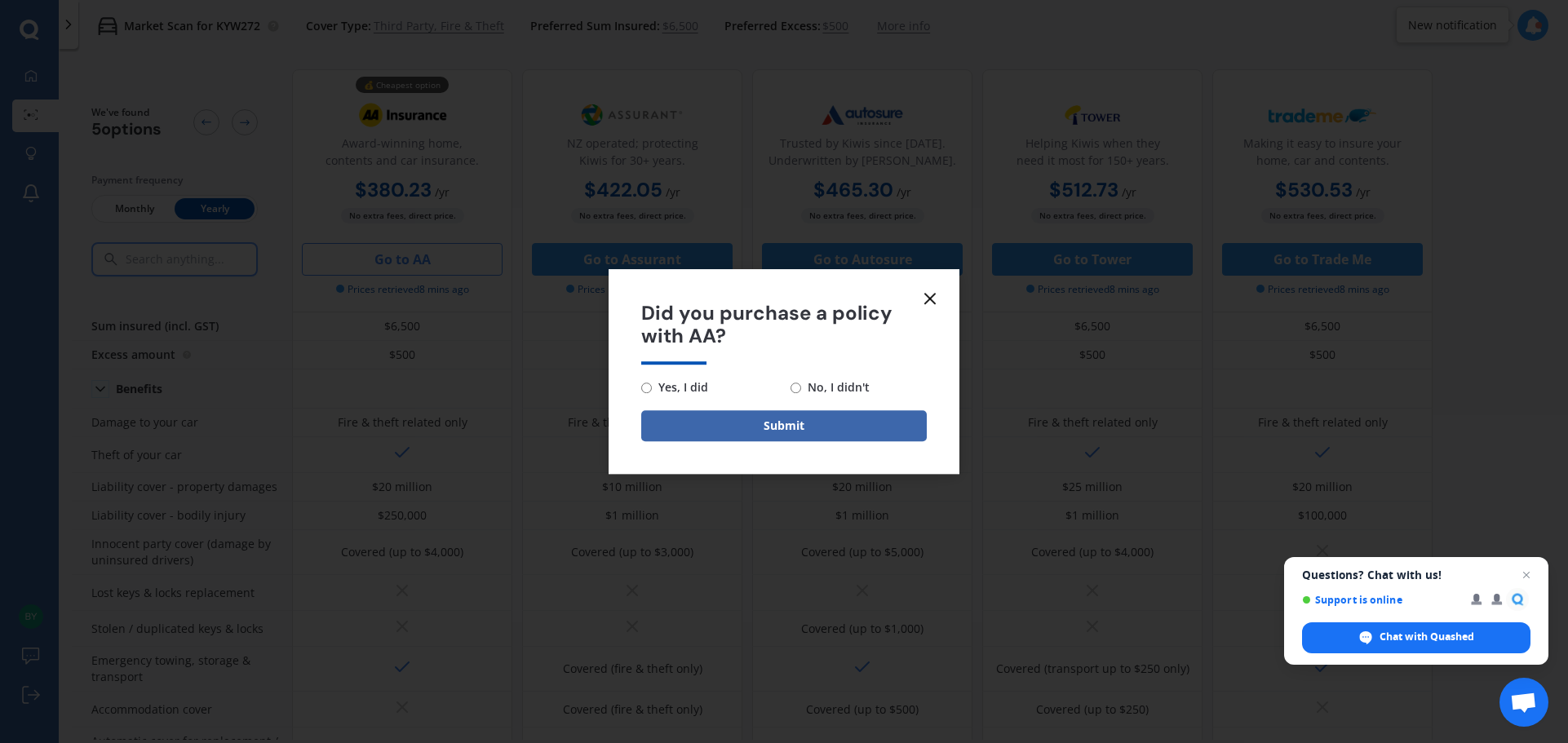
click at [940, 290] on form "Did you purchase a policy with AA? Yes, I did No, I didn't Submit" at bounding box center [784, 372] width 351 height 206
click at [918, 302] on span "Did you purchase a policy with AA?" at bounding box center [784, 325] width 286 height 47
click at [926, 299] on icon at bounding box center [930, 299] width 20 height 20
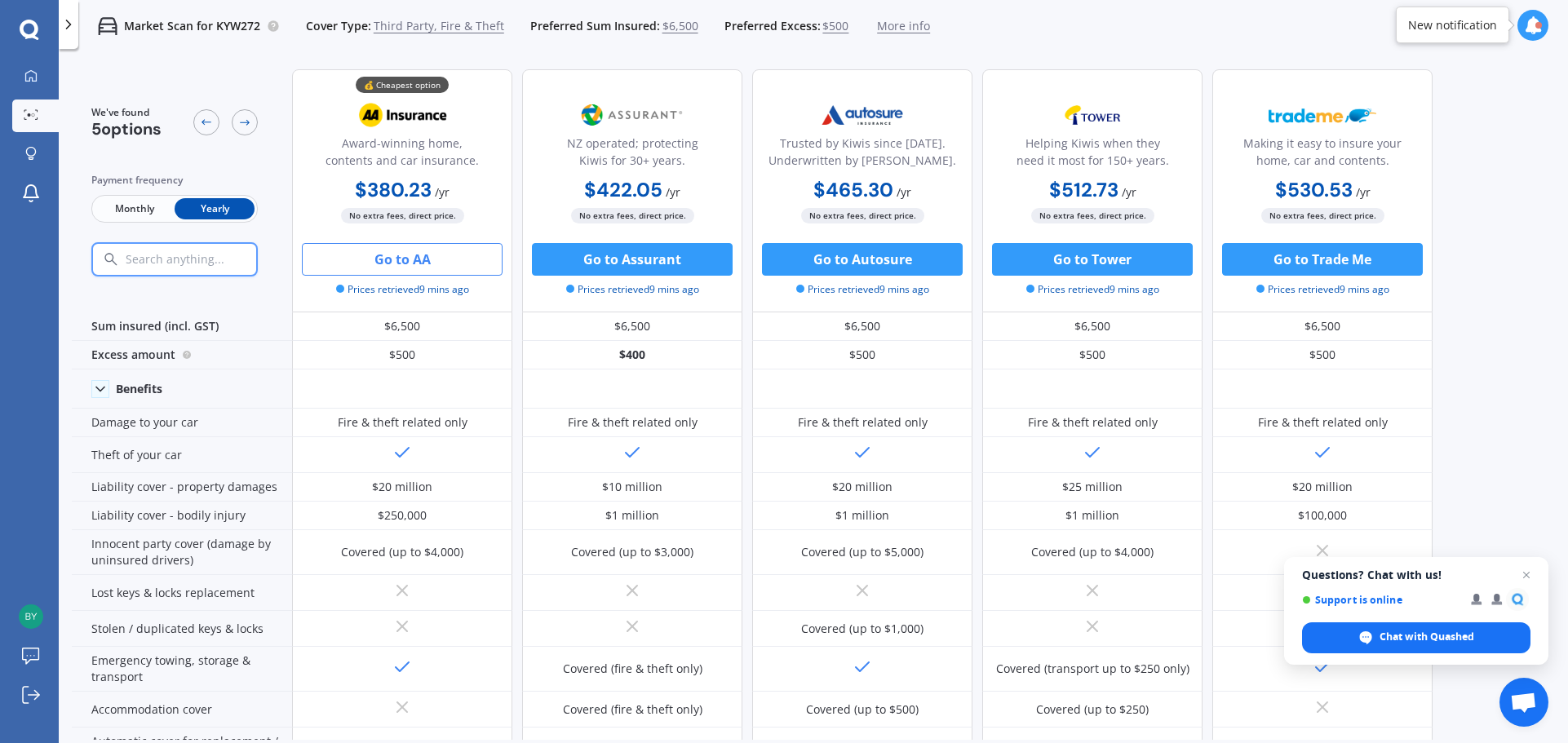
click at [823, 32] on span "$500" at bounding box center [835, 27] width 26 height 17
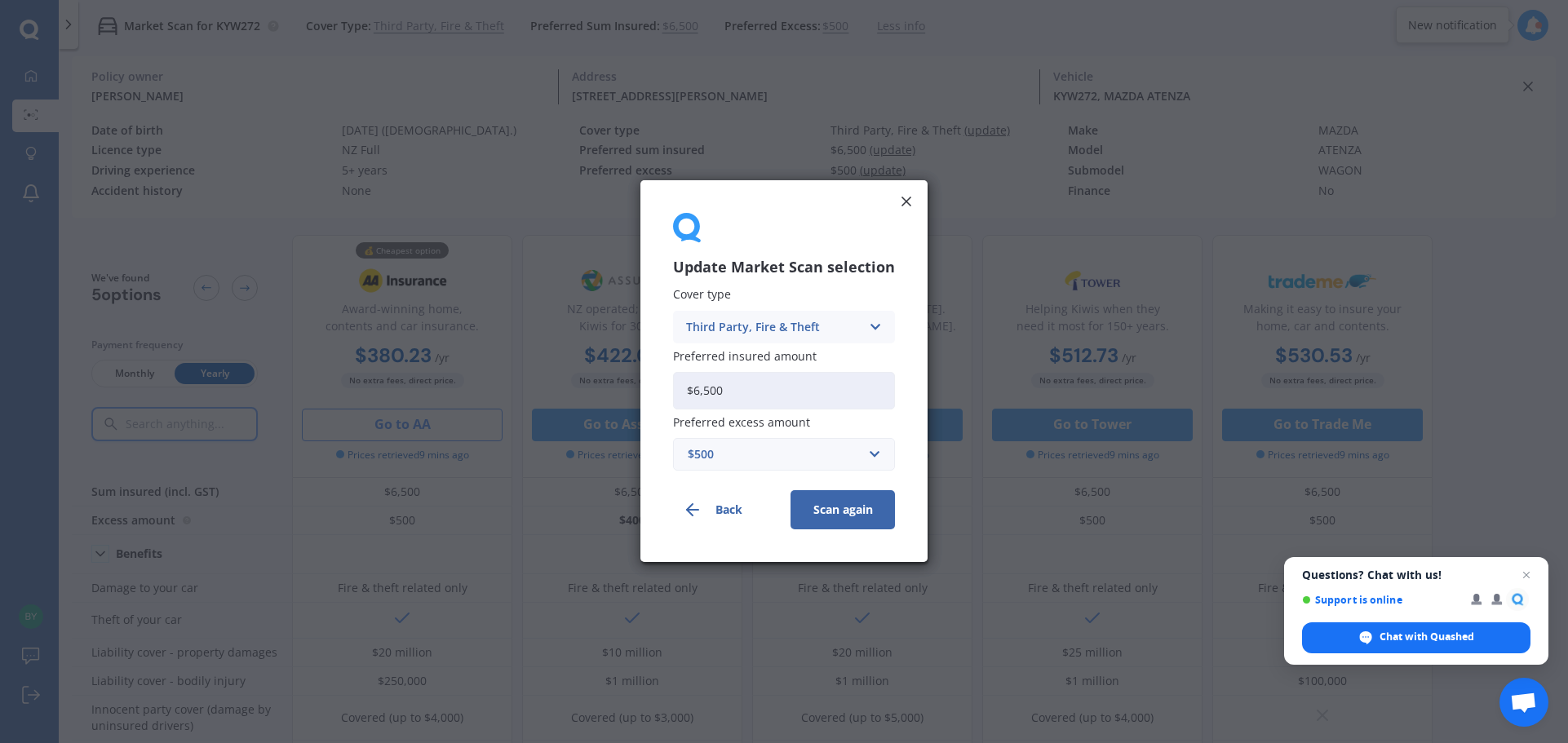
click at [832, 475] on form "Update Market Scan selection Cover type Third Party, Fire & Theft Comprehensive…" at bounding box center [784, 394] width 222 height 271
click at [848, 457] on div "$500" at bounding box center [774, 456] width 173 height 18
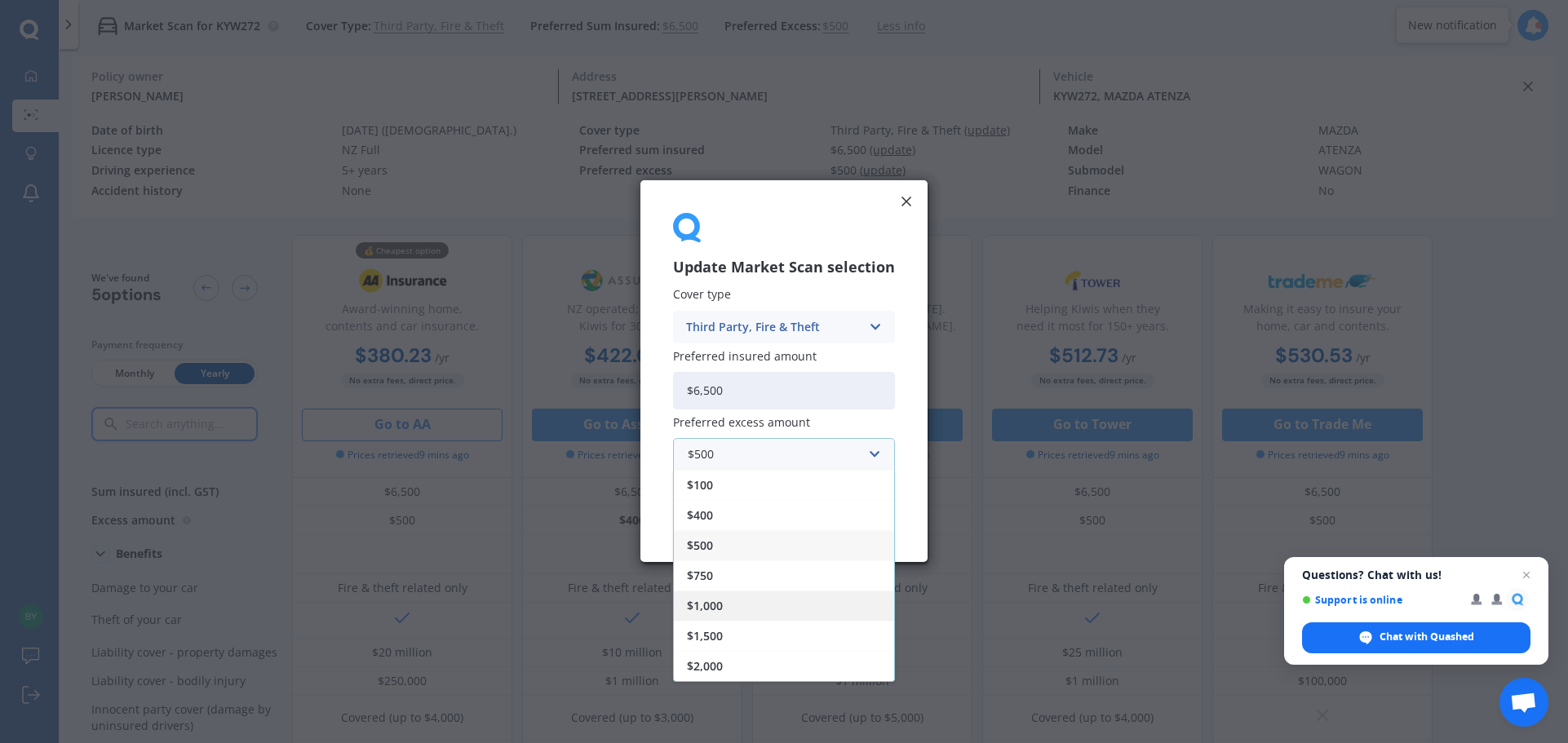
click at [735, 608] on div "$1,000" at bounding box center [784, 606] width 220 height 30
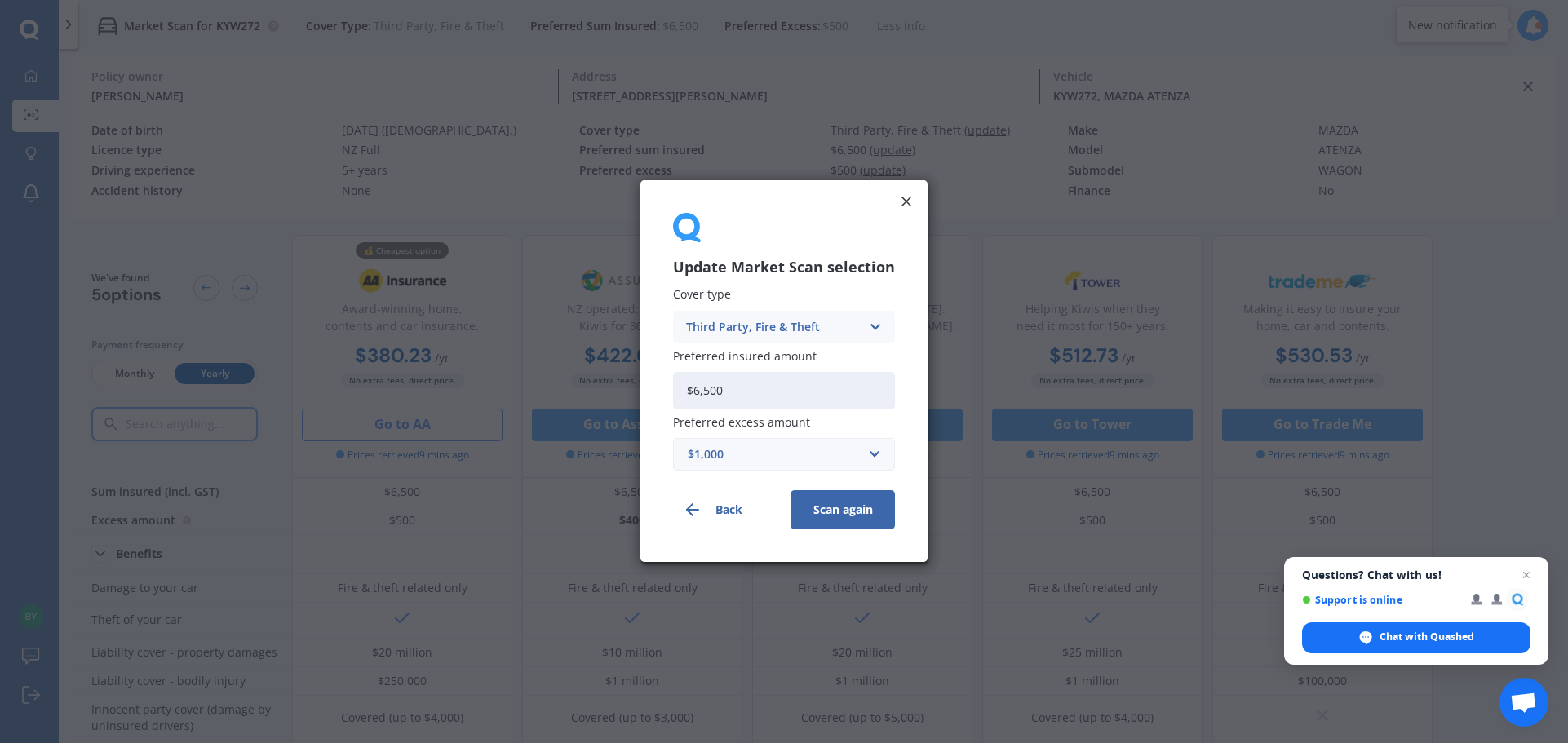
click at [824, 512] on button "Scan again" at bounding box center [843, 511] width 105 height 39
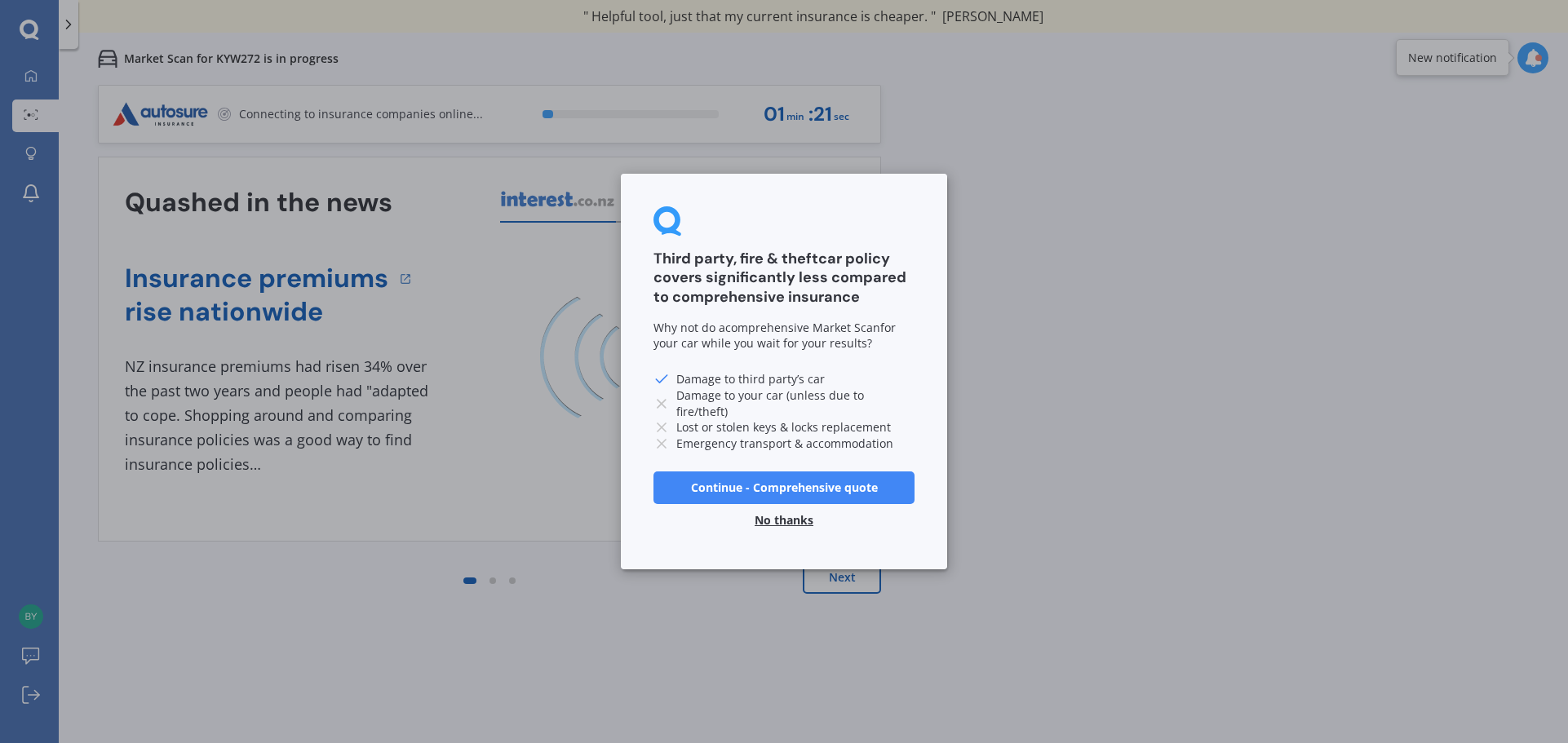
click at [799, 524] on button "No thanks" at bounding box center [784, 520] width 78 height 32
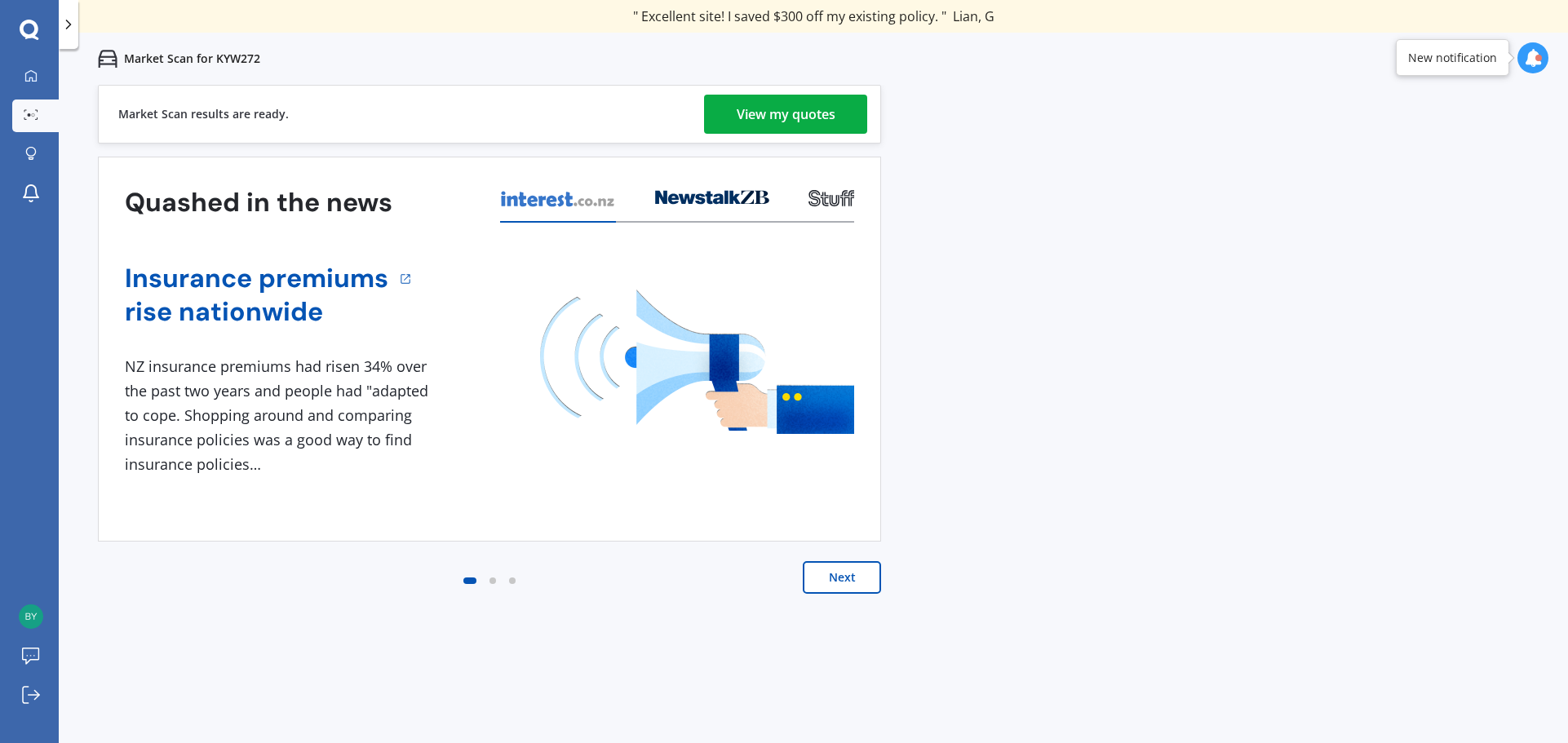
click at [832, 105] on div "View my quotes" at bounding box center [785, 114] width 99 height 39
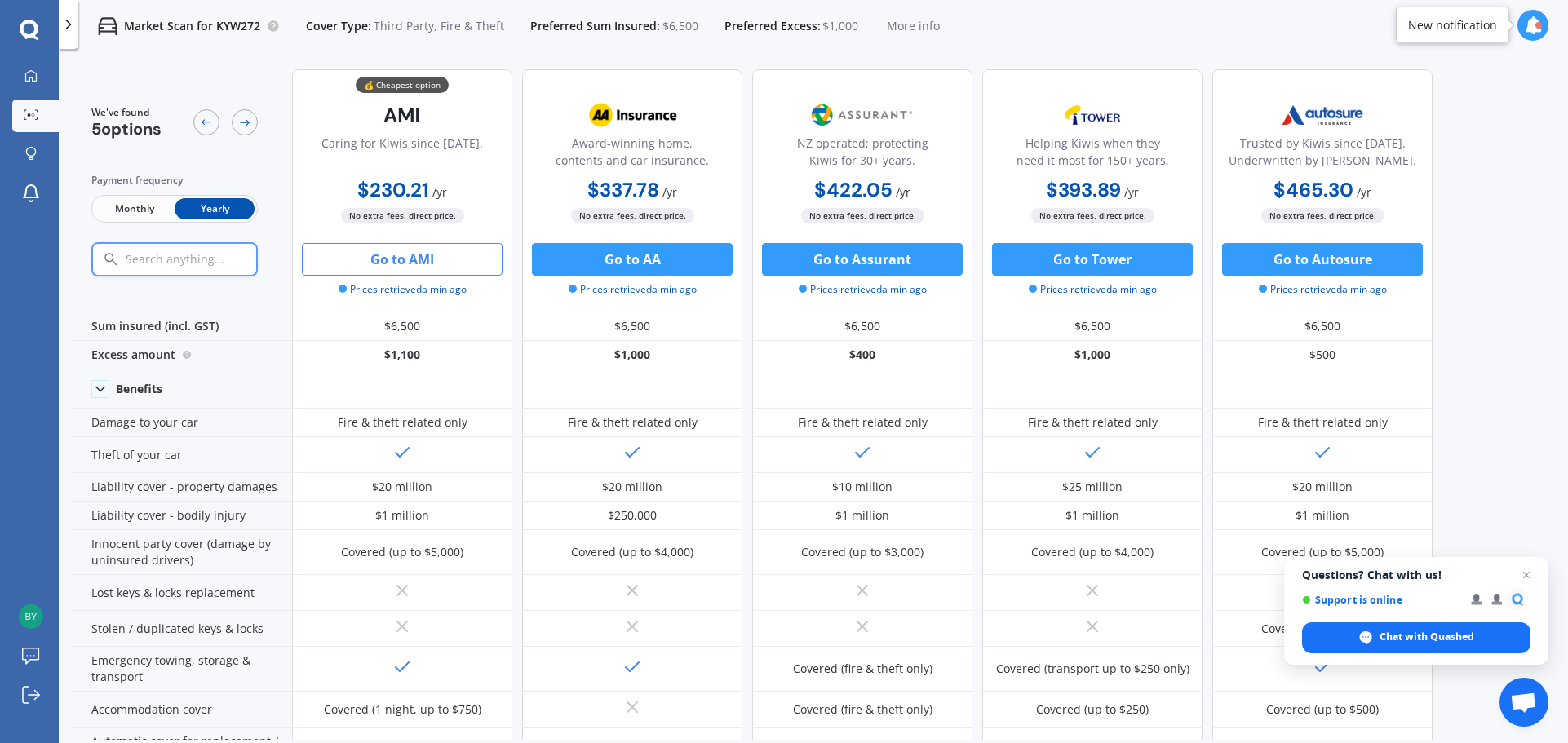
click at [413, 259] on button "Go to AMI" at bounding box center [403, 259] width 201 height 32
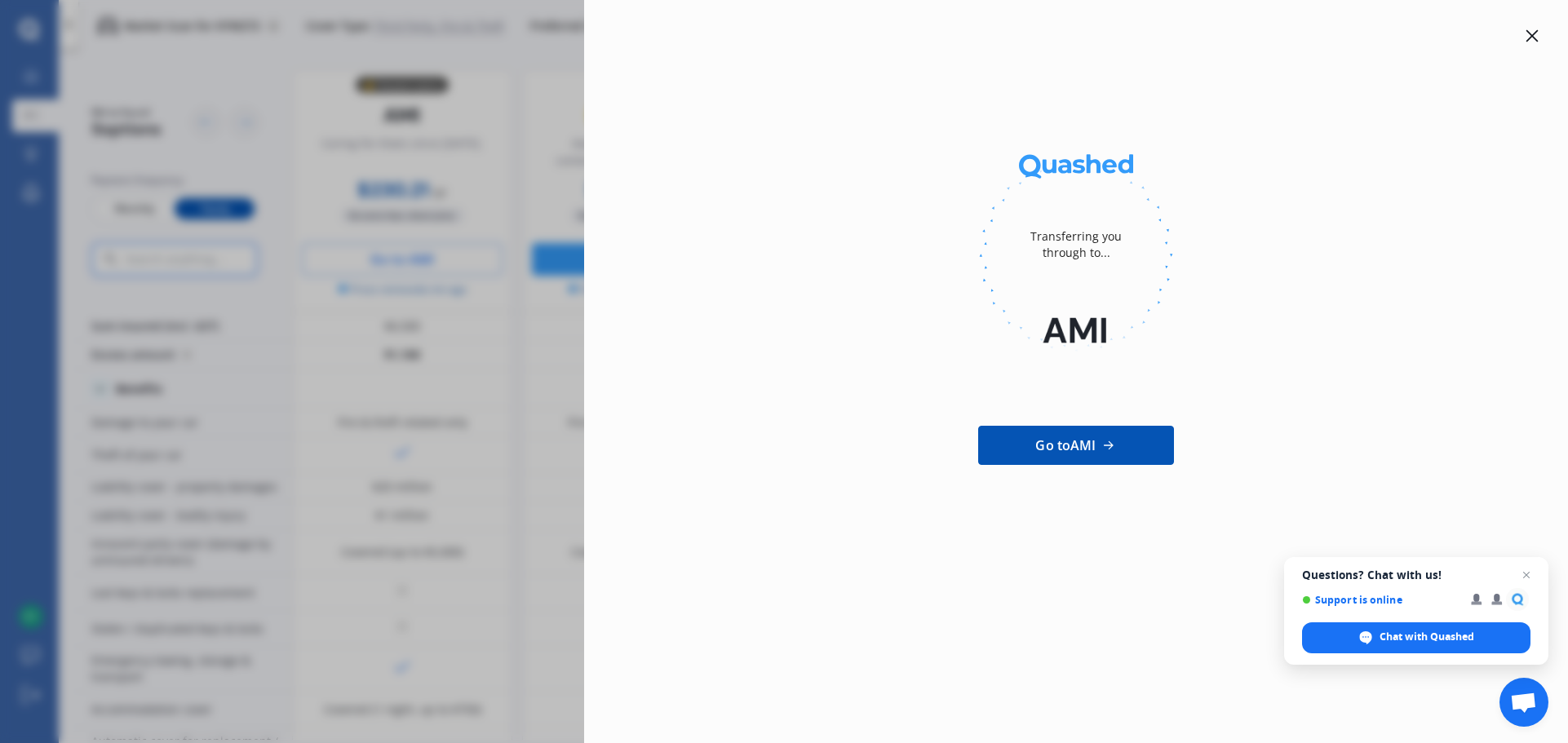
click at [1524, 34] on div at bounding box center [1532, 36] width 20 height 20
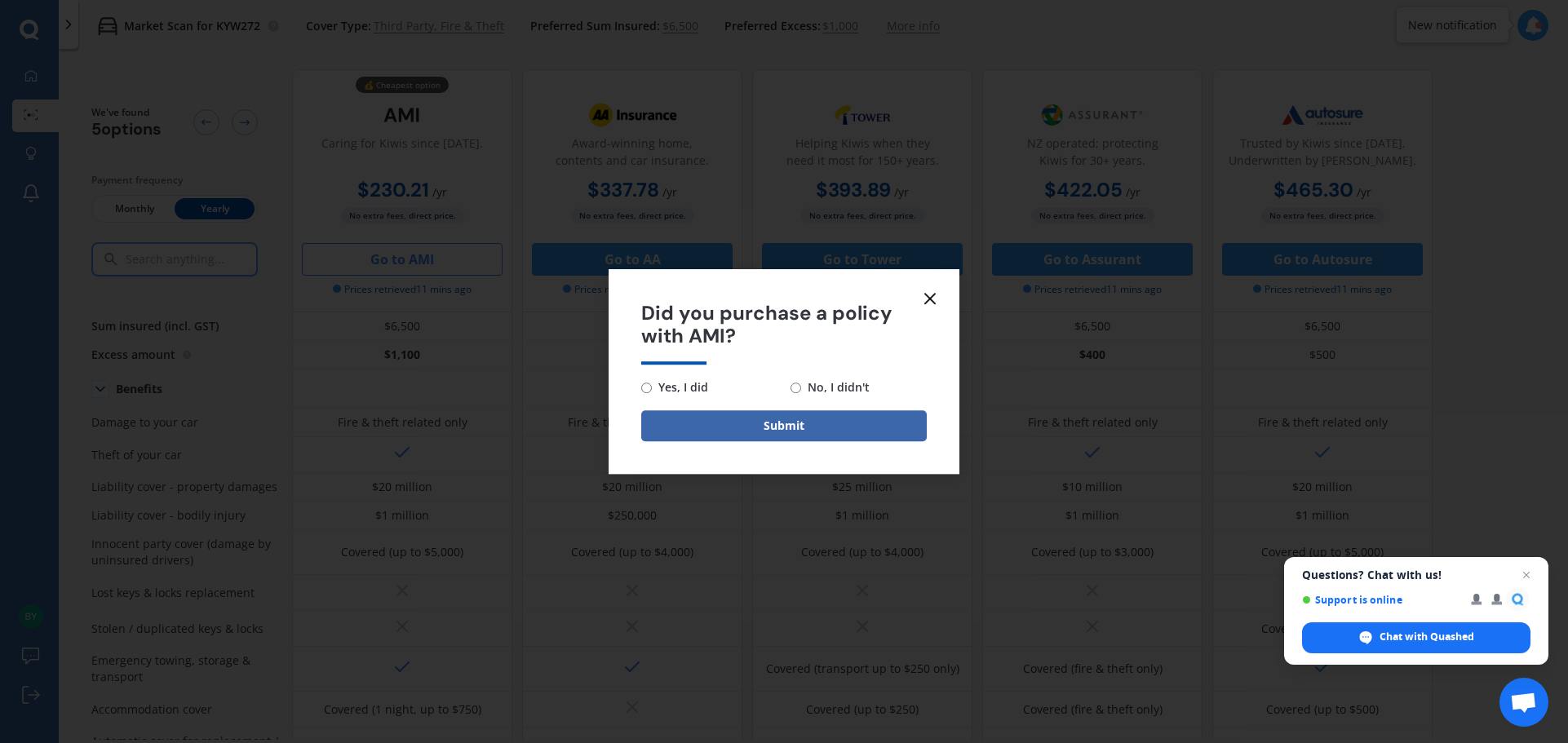
click at [933, 297] on icon at bounding box center [930, 299] width 20 height 20
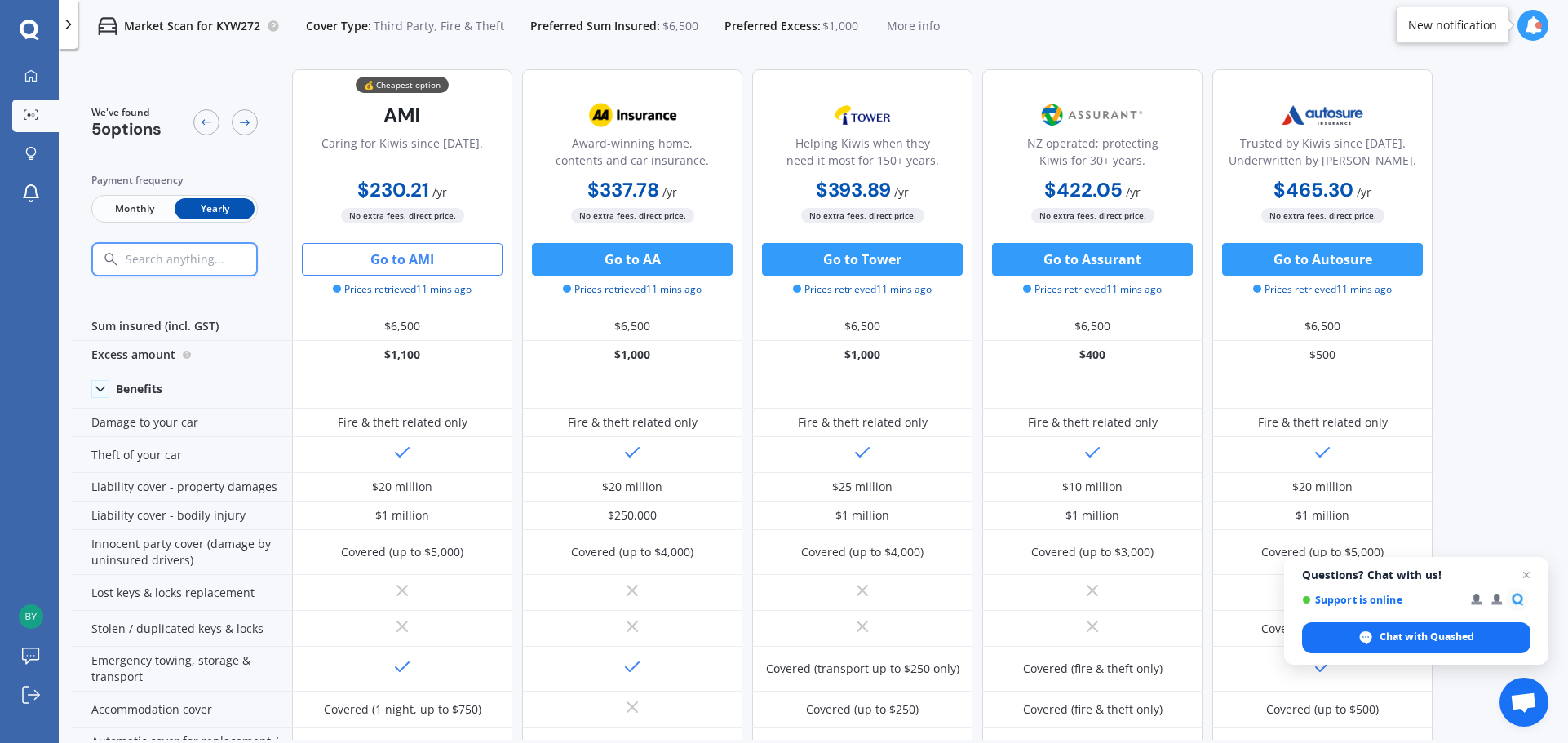
click at [34, 23] on icon at bounding box center [29, 29] width 19 height 19
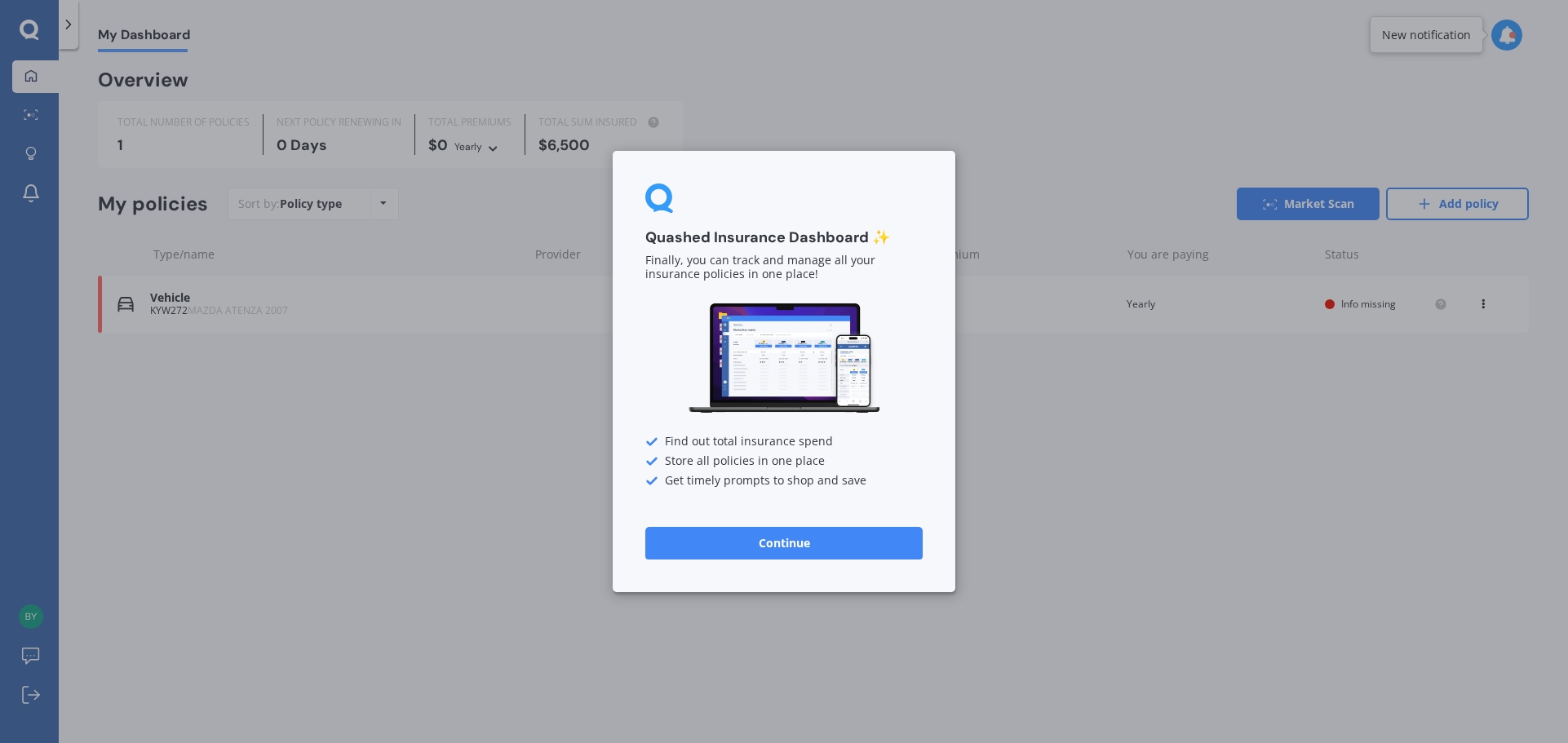
click at [802, 541] on button "Continue" at bounding box center [784, 543] width 277 height 32
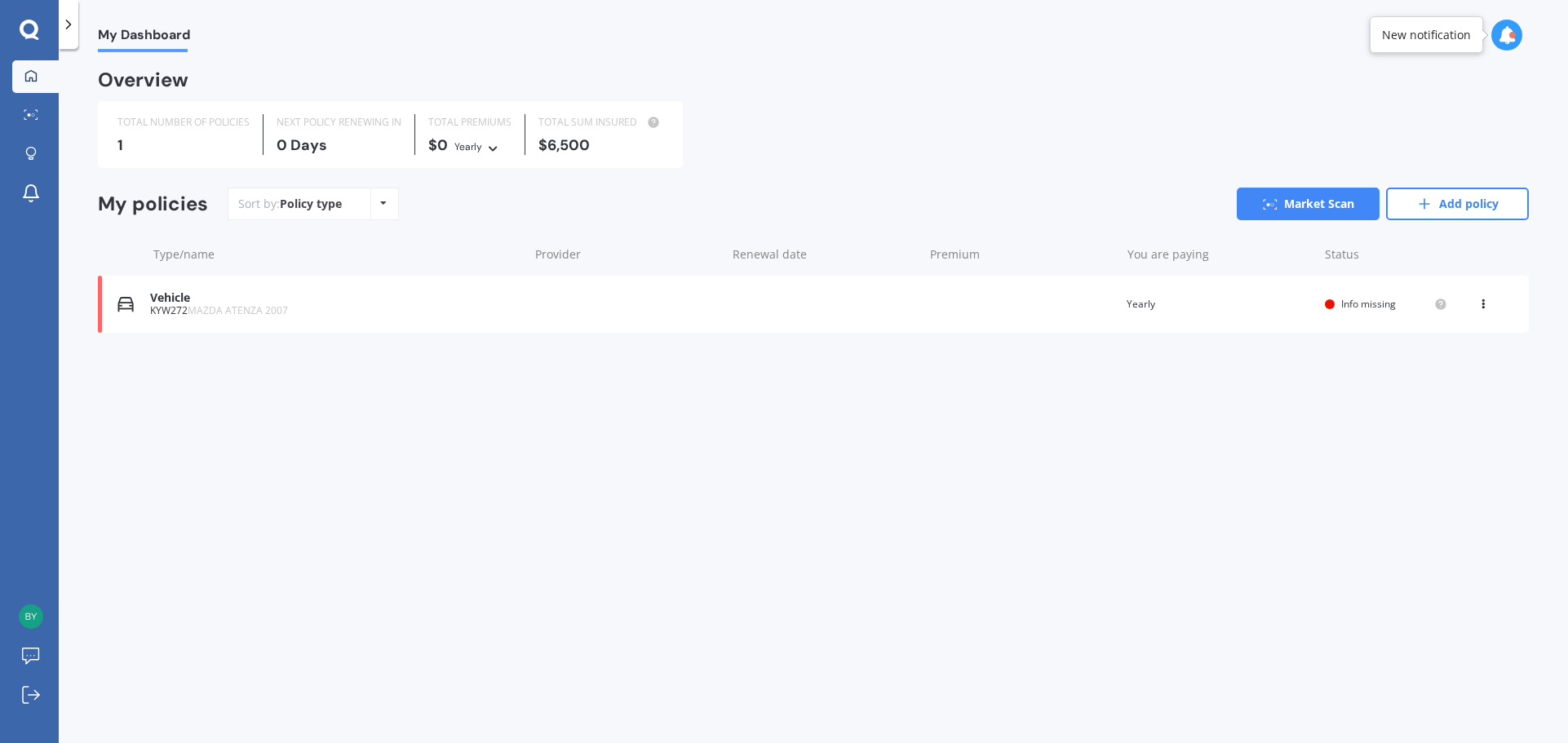
click at [1478, 313] on div "Vehicle KYW272 MAZDA ATENZA 2007 Renewal date Premium You are paying Yearly Sta…" at bounding box center [813, 304] width 1431 height 57
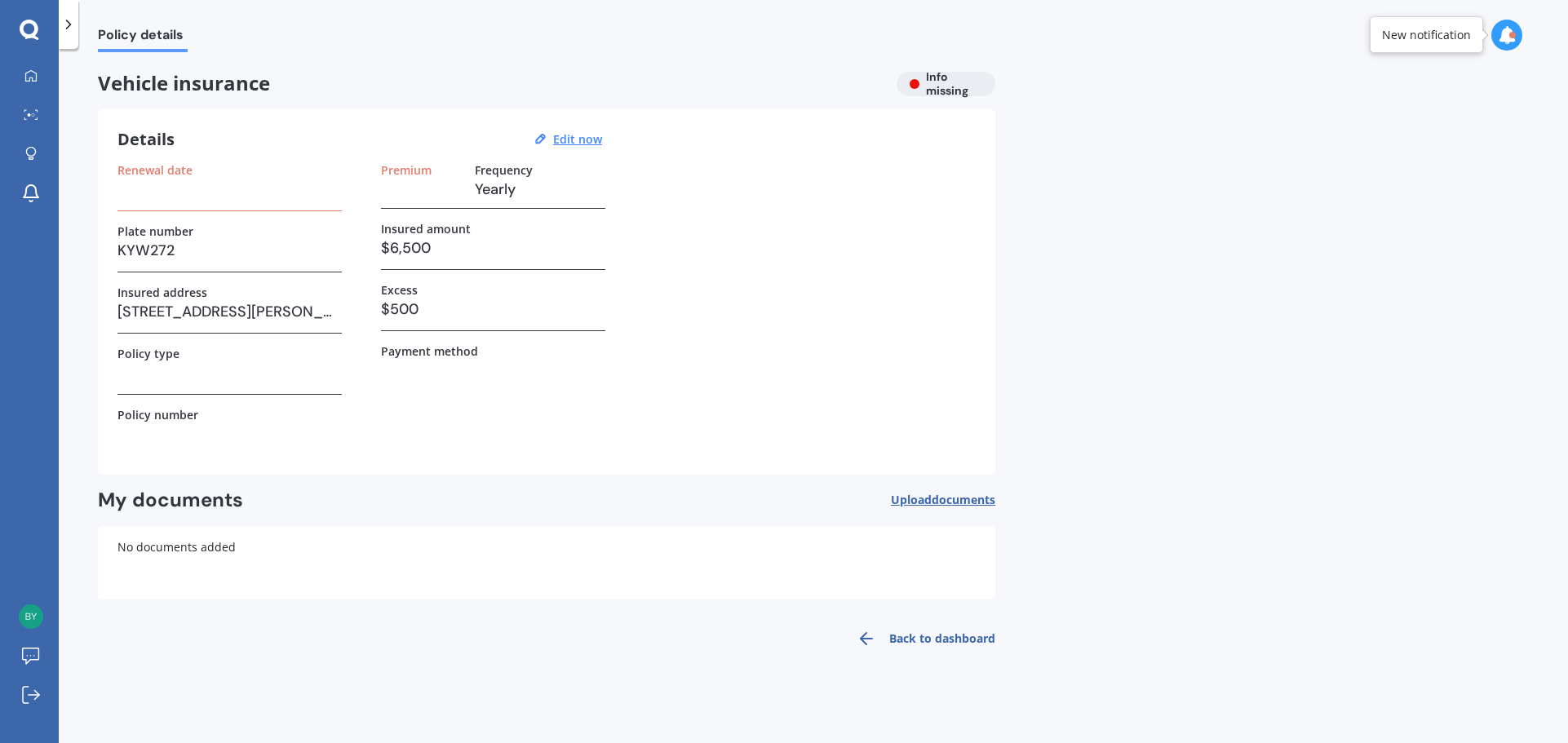
click at [208, 183] on h3 at bounding box center [230, 188] width 224 height 24
click at [169, 191] on h3 at bounding box center [230, 188] width 224 height 24
click at [155, 158] on div "Details Edit now Renewal date Plate number KYW272 Insured address [STREET_ADDRE…" at bounding box center [546, 292] width 897 height 365
click at [589, 134] on u "Edit now" at bounding box center [577, 139] width 49 height 16
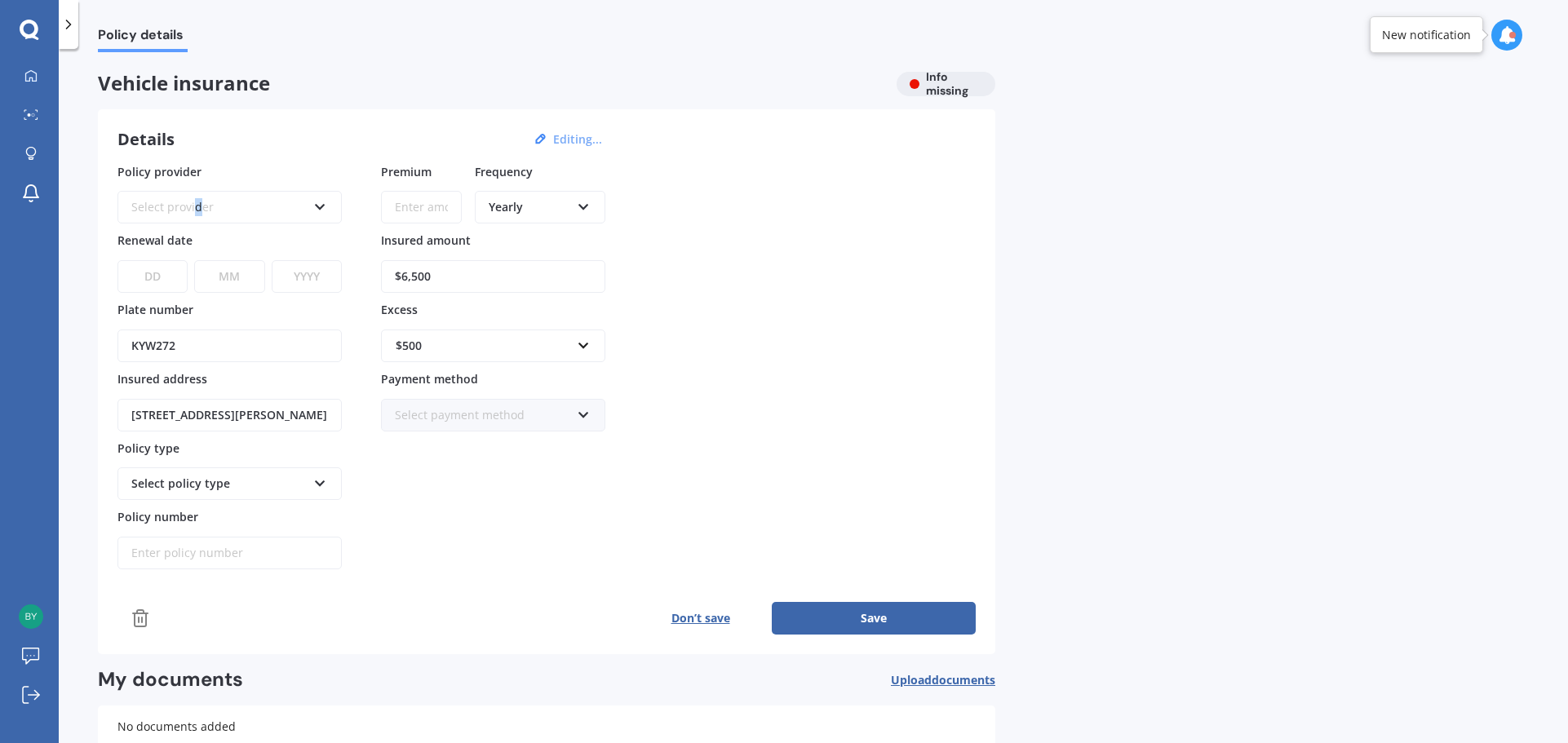
click at [203, 203] on div "Select provider" at bounding box center [218, 208] width 175 height 18
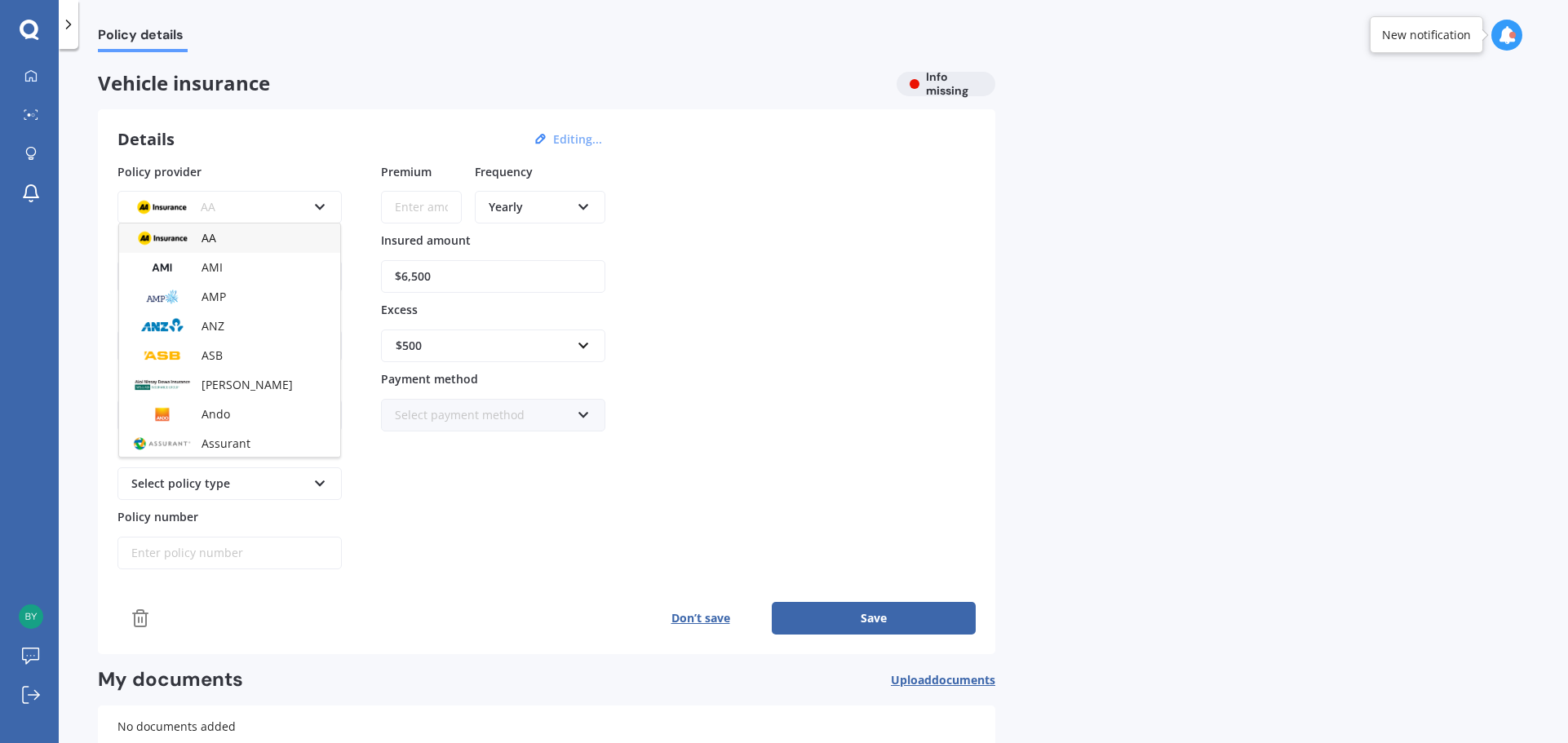
click at [283, 207] on div "AA" at bounding box center [218, 208] width 175 height 18
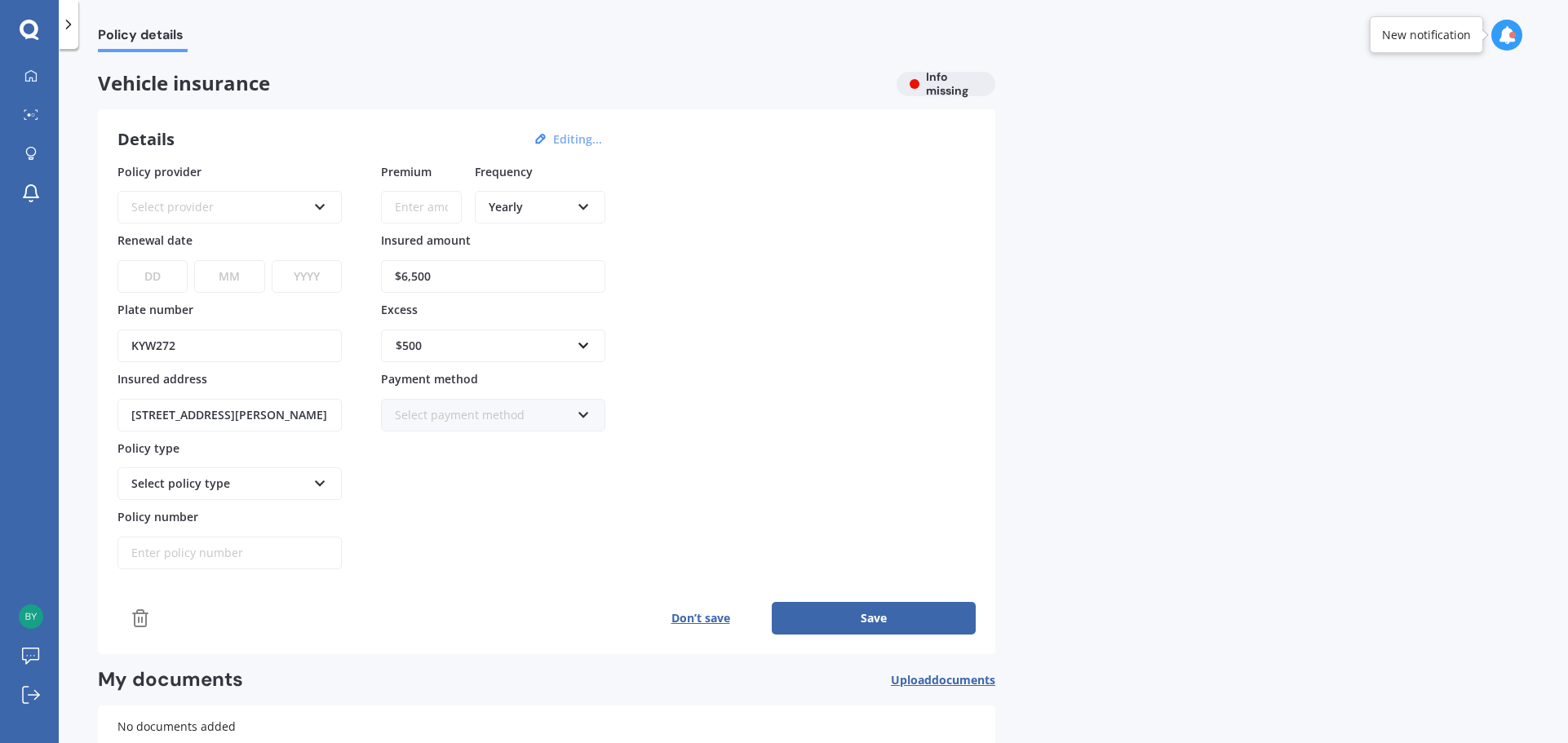
click at [283, 207] on div "Select provider" at bounding box center [218, 208] width 175 height 18
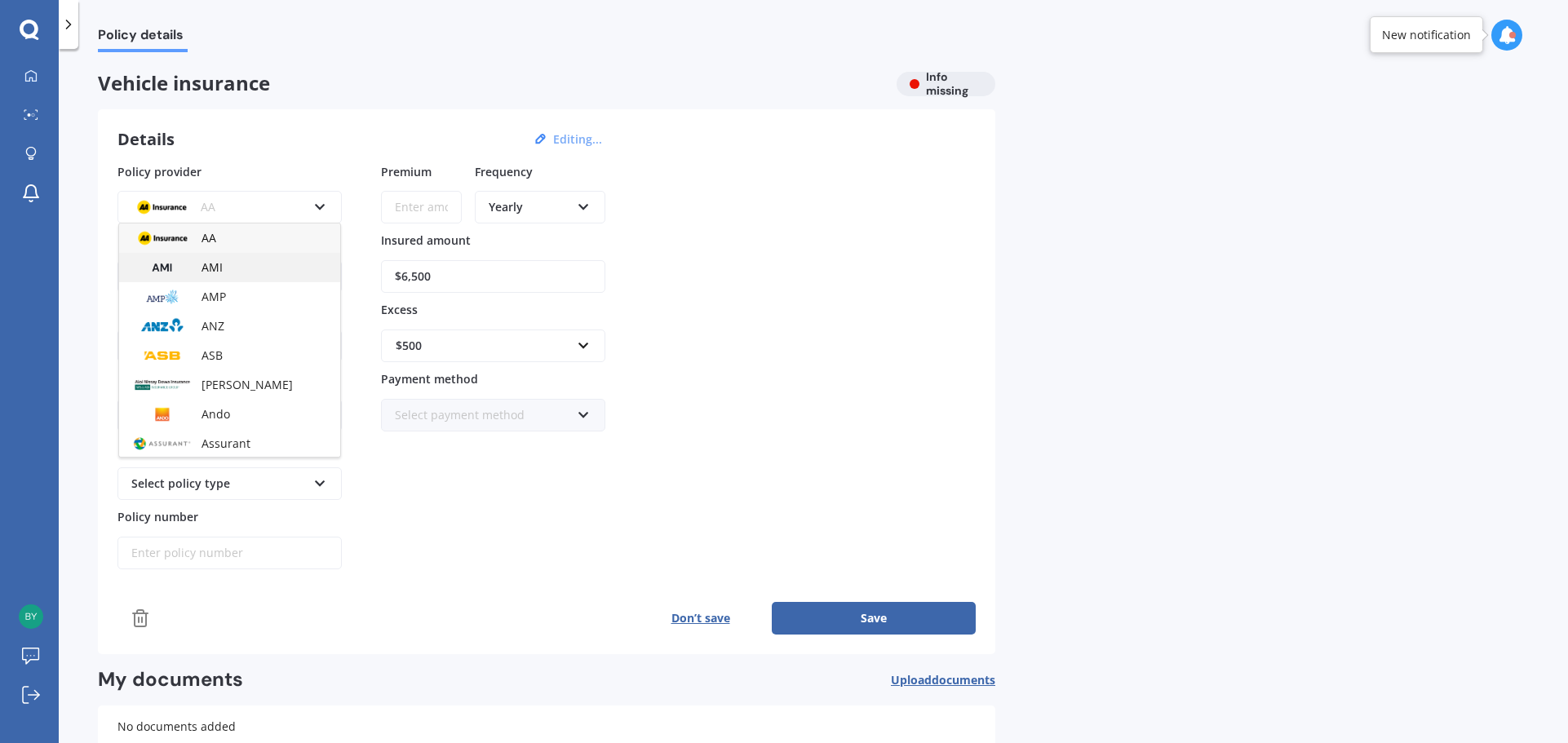
click at [238, 276] on div "AMI" at bounding box center [229, 267] width 221 height 29
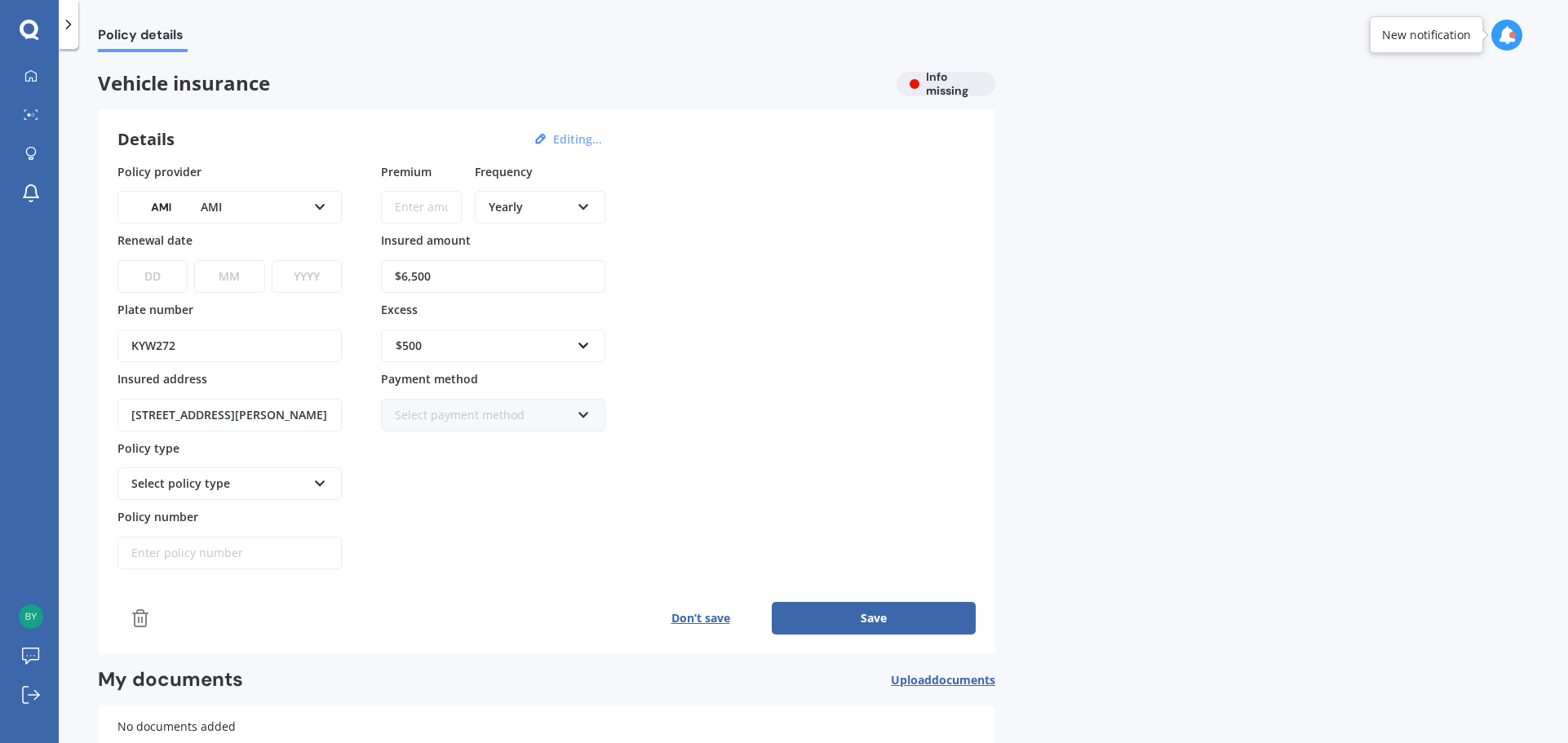
click at [151, 269] on select "DD 01 02 03 04 05 06 07 08 09 10 11 12 13 14 15 16 17 18 19 20 21 22 23 24 25 2…" at bounding box center [153, 276] width 71 height 32
select select "29"
click at [118, 260] on select "DD 01 02 03 04 05 06 07 08 09 10 11 12 13 14 15 16 17 18 19 20 21 22 23 24 25 2…" at bounding box center [153, 276] width 71 height 32
click at [229, 277] on select "MM 01 02 03 04 05 06 07 08 09 10 11 12" at bounding box center [229, 276] width 71 height 32
select select "10"
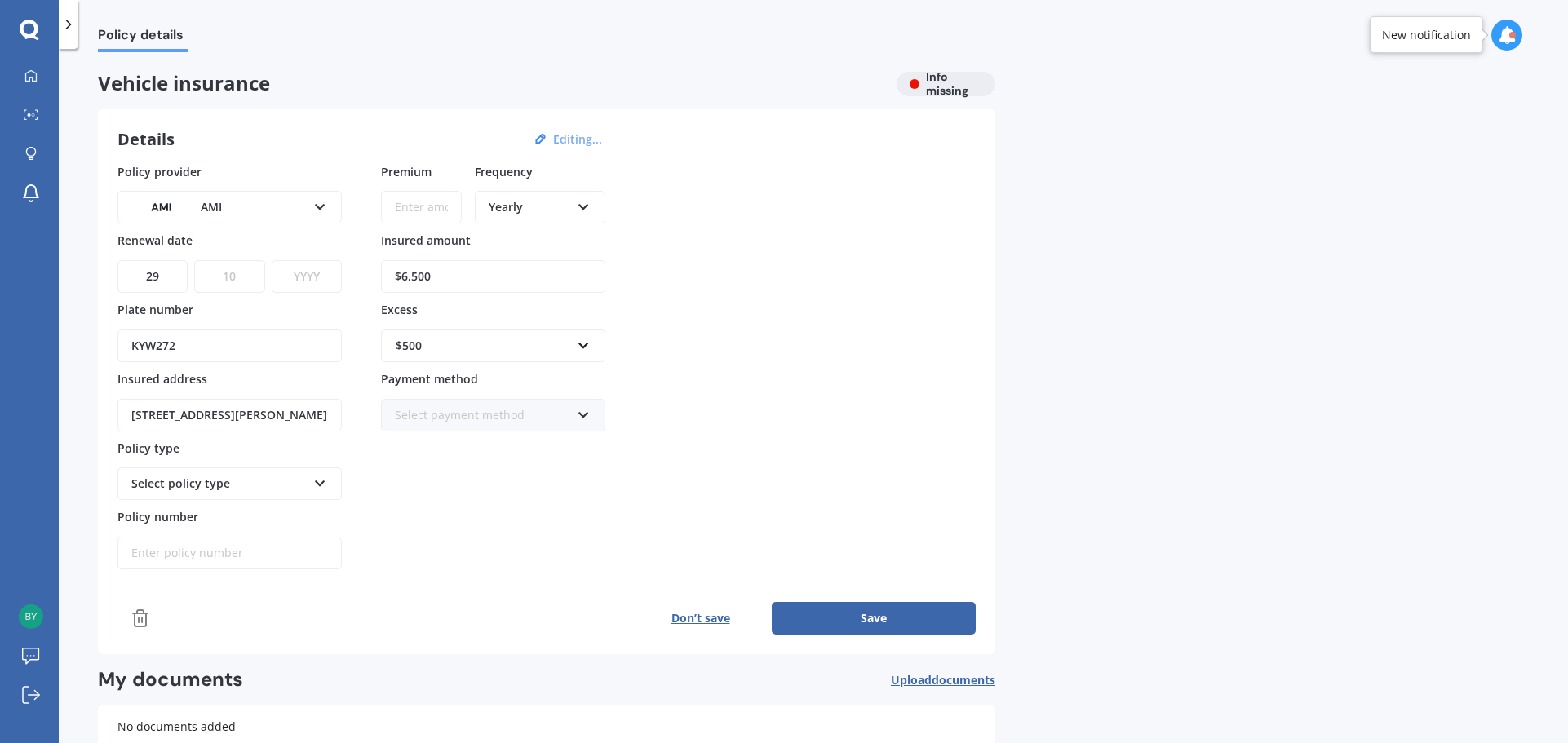
click at [194, 260] on select "MM 01 02 03 04 05 06 07 08 09 10 11 12" at bounding box center [229, 276] width 71 height 32
click at [291, 279] on select "YYYY 2027 2026 2025 2024 2023 2022 2021 2020 2019 2018 2017 2016 2015 2014 2013…" at bounding box center [306, 276] width 71 height 32
select select "2026"
click at [271, 260] on select "YYYY 2027 2026 2025 2024 2023 2022 2021 2020 2019 2018 2017 2016 2015 2014 2013…" at bounding box center [306, 276] width 71 height 32
click at [474, 345] on div "$500" at bounding box center [483, 346] width 175 height 18
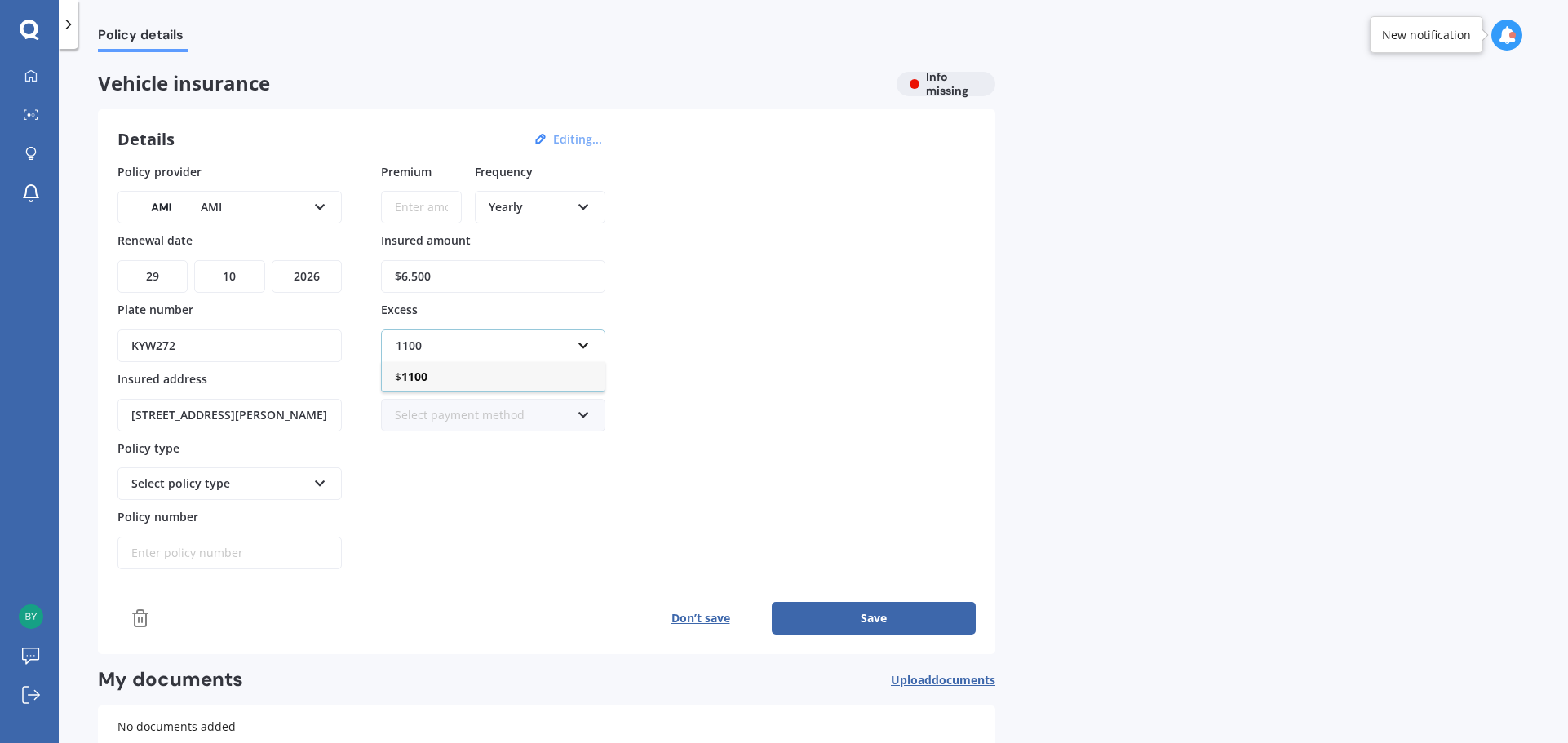
type input "1100"
click at [471, 389] on div "$ 1100" at bounding box center [493, 376] width 222 height 30
click at [529, 550] on div "Premium Frequency Yearly Yearly Six-Monthly Quarterly Monthly Fortnightly Weekl…" at bounding box center [493, 367] width 224 height 407
click at [895, 613] on button "Save" at bounding box center [874, 618] width 204 height 32
type input "$321.61"
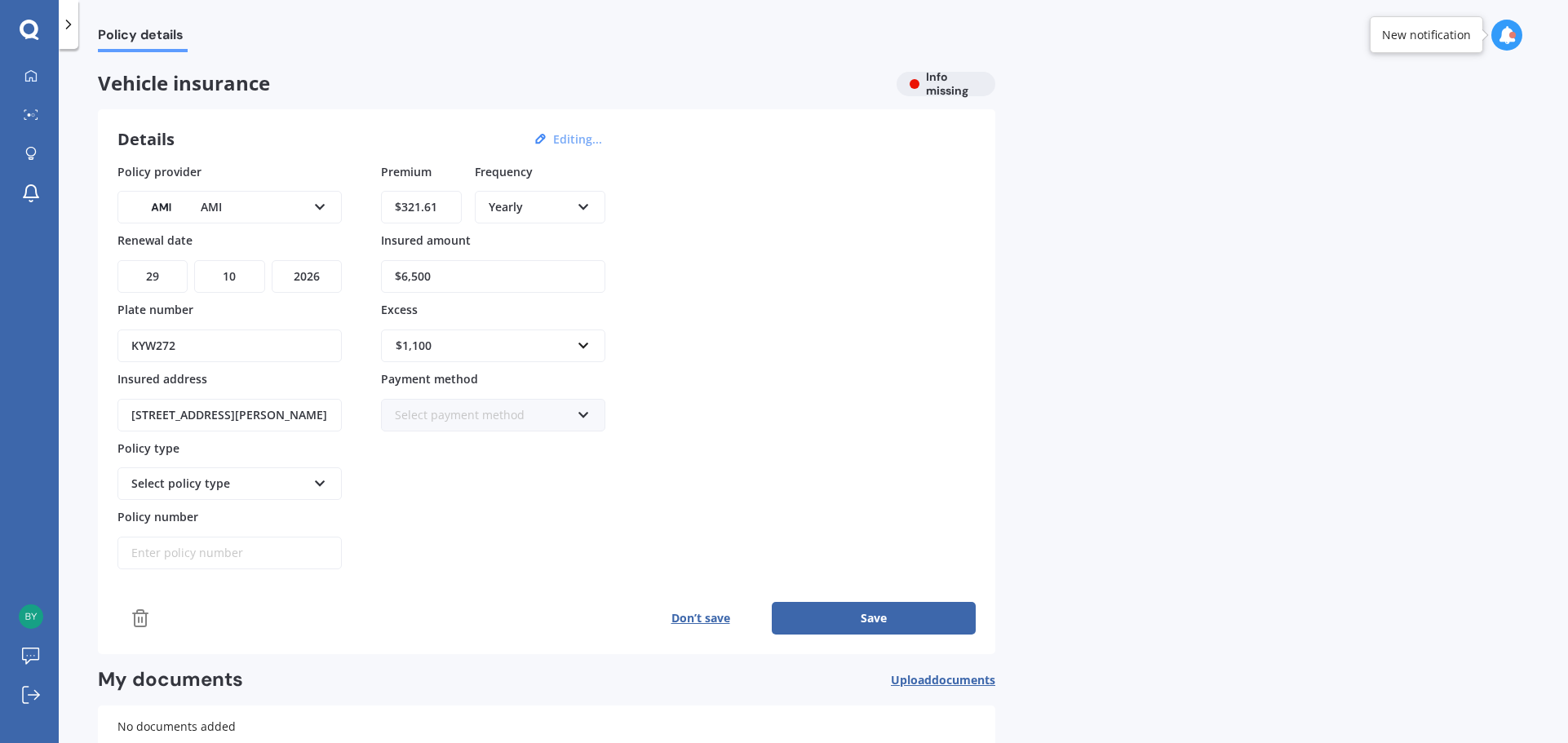
click at [843, 628] on button "Save" at bounding box center [874, 618] width 204 height 32
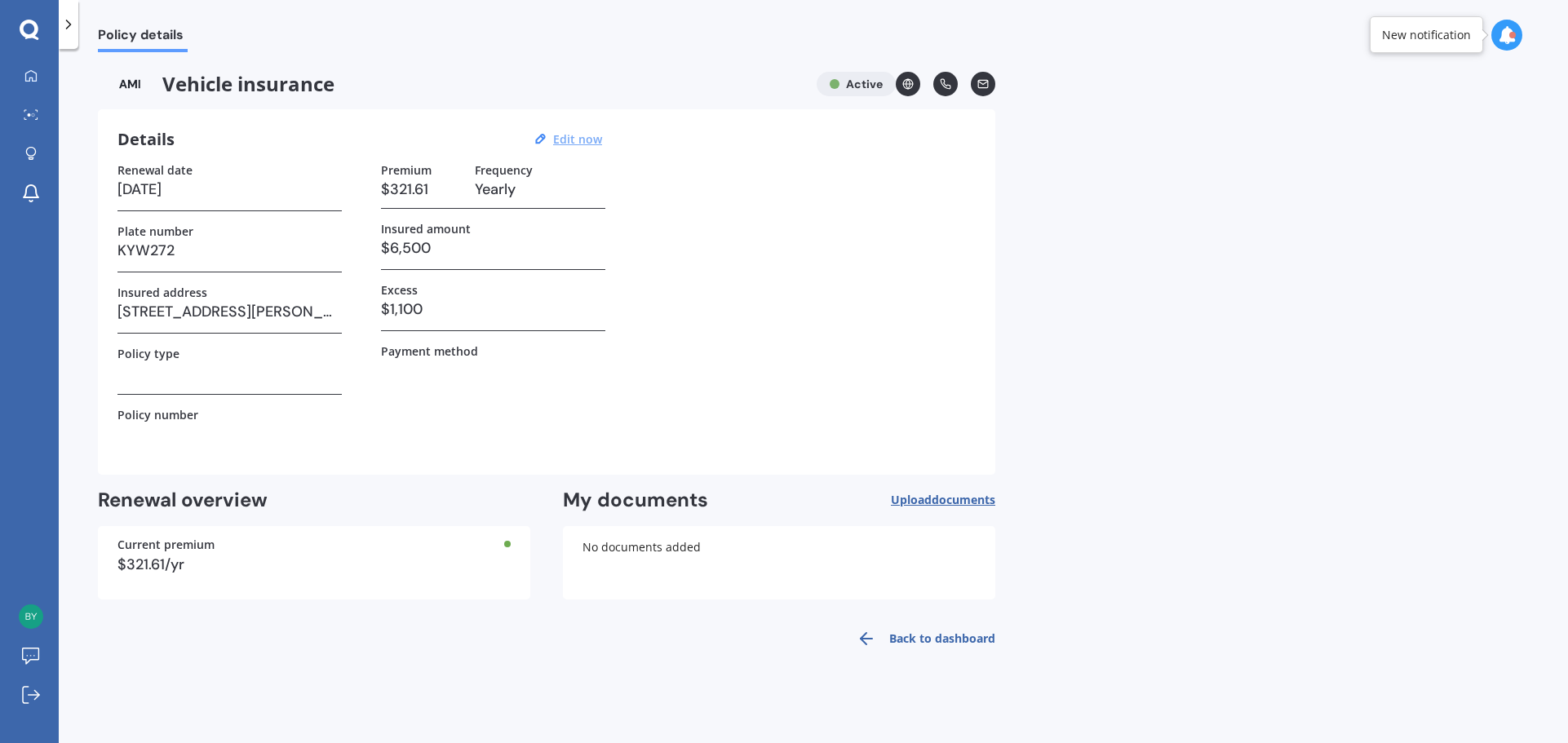
click at [1503, 17] on div "Policy details" at bounding box center [813, 26] width 1509 height 52
click at [1507, 32] on icon at bounding box center [1507, 35] width 18 height 18
click at [1510, 33] on icon at bounding box center [1507, 35] width 18 height 18
click at [21, 618] on img at bounding box center [31, 616] width 24 height 24
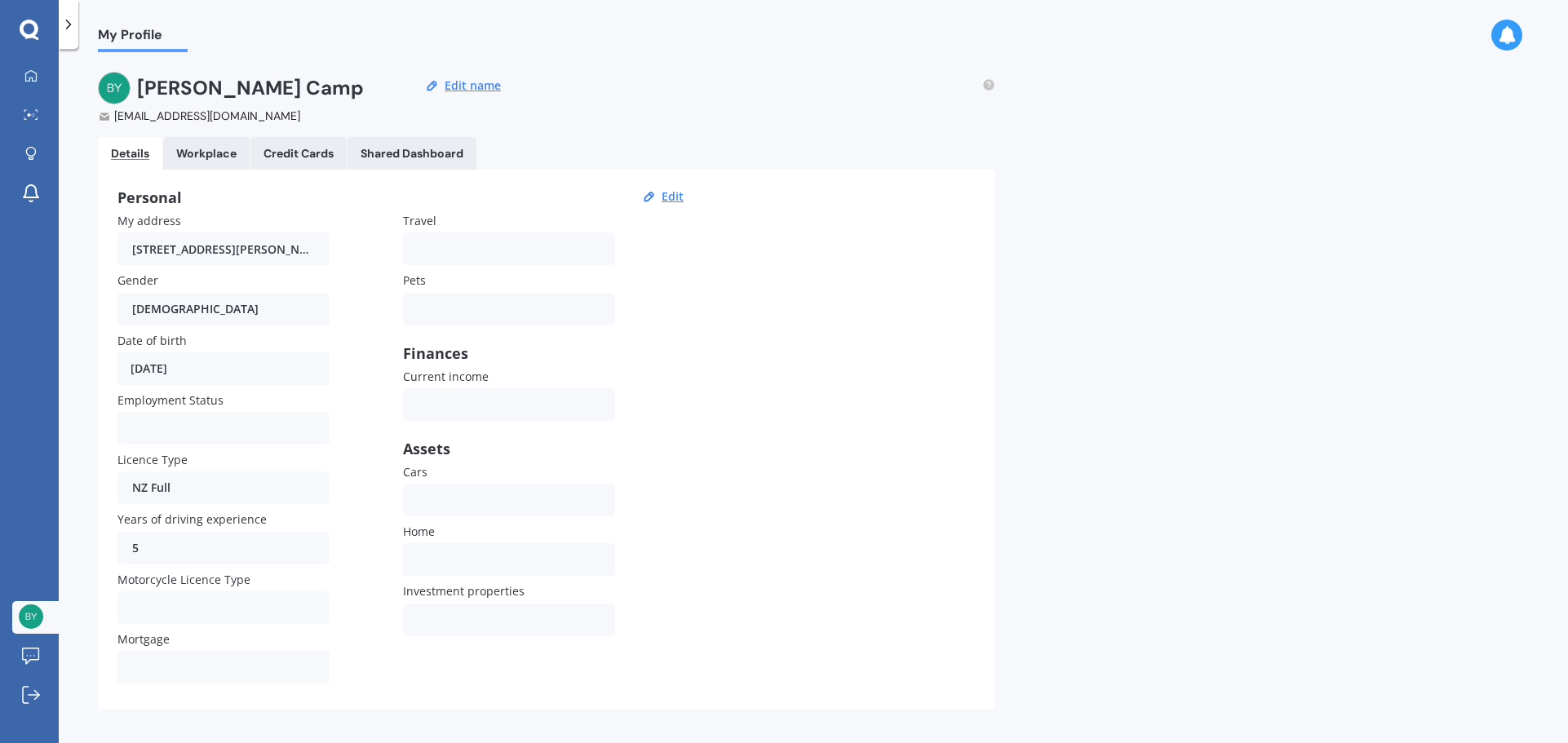
click at [316, 164] on Cards "Credit Cards" at bounding box center [299, 153] width 96 height 32
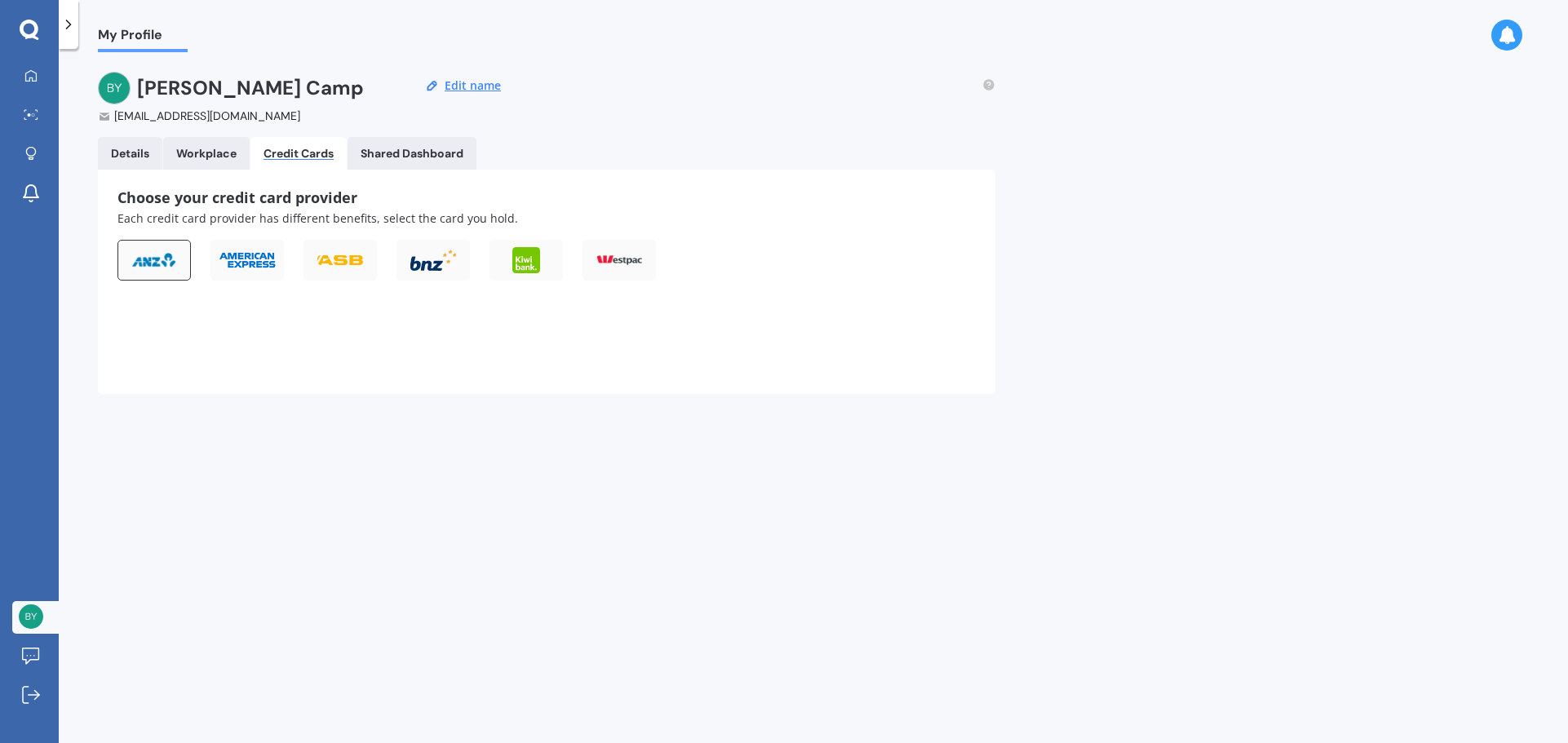
click at [166, 268] on div at bounding box center [154, 260] width 73 height 41
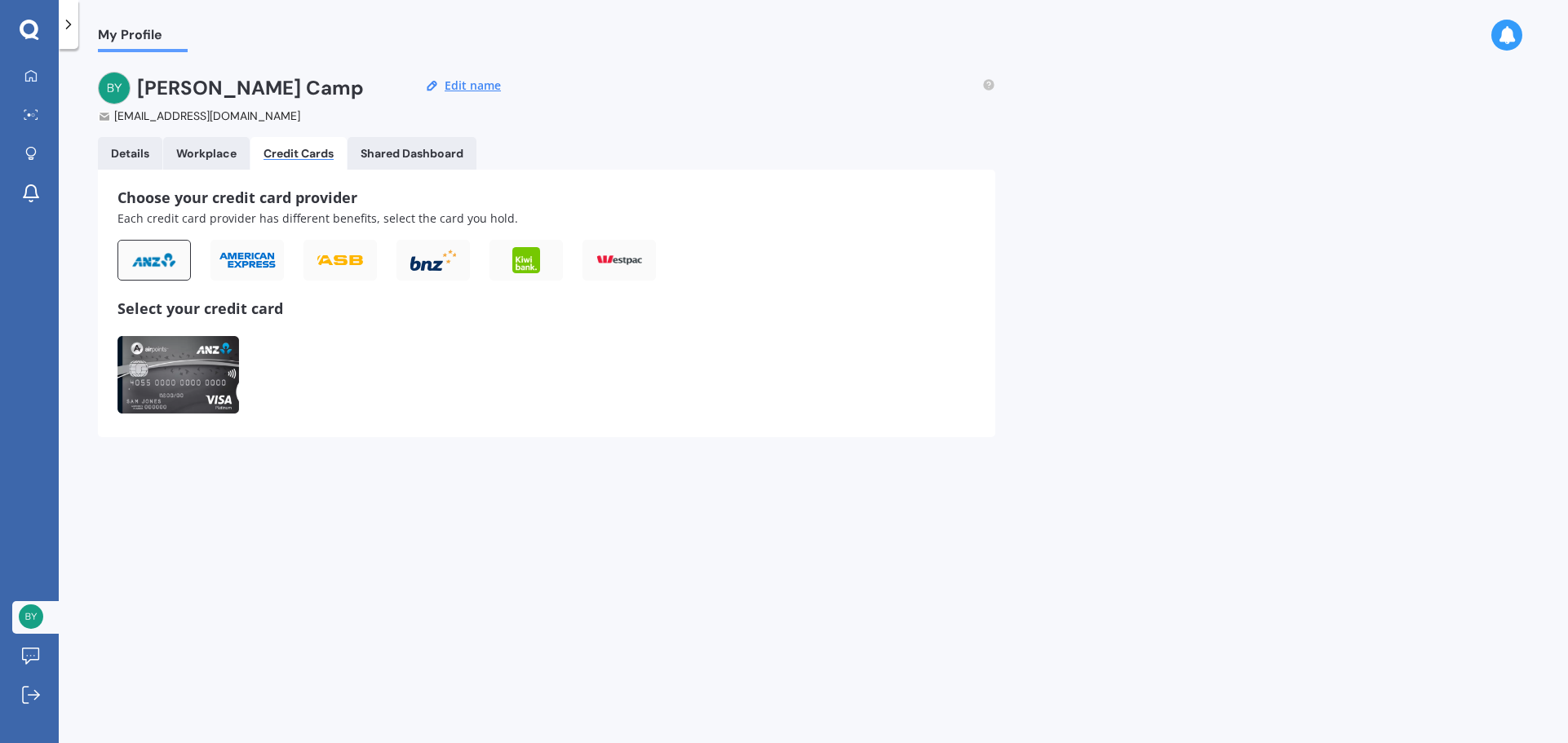
click at [193, 370] on img at bounding box center [178, 374] width 121 height 77
